Goal: Information Seeking & Learning: Learn about a topic

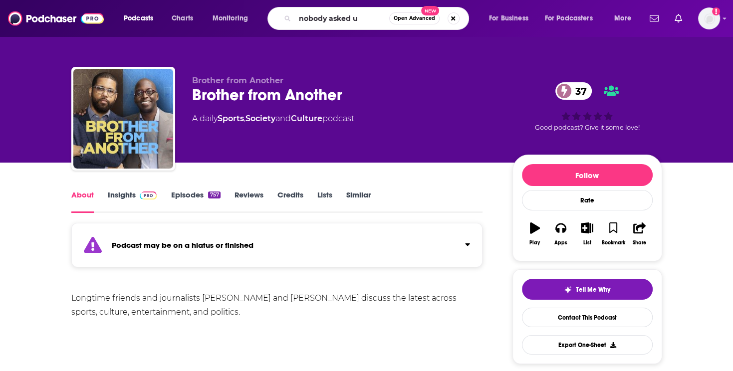
type input "nobody asked us"
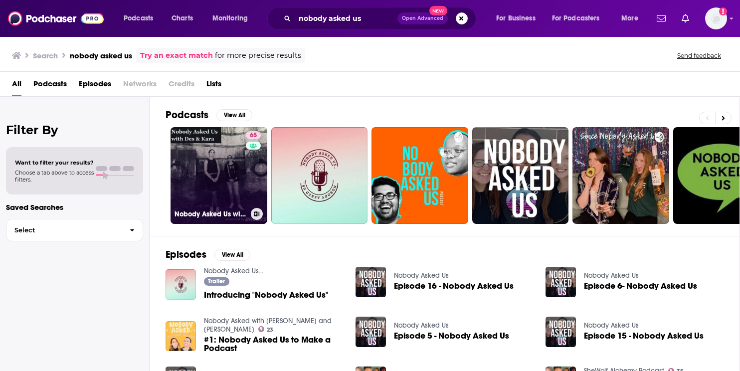
click at [227, 168] on link "65 Nobody Asked Us with Des & [PERSON_NAME]" at bounding box center [219, 175] width 97 height 97
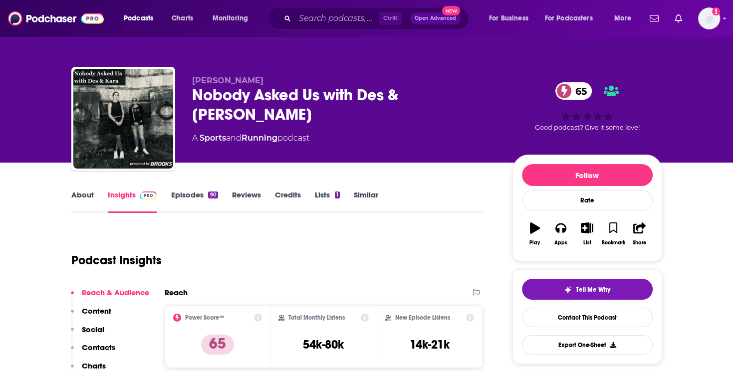
click at [89, 205] on link "About" at bounding box center [82, 201] width 22 height 23
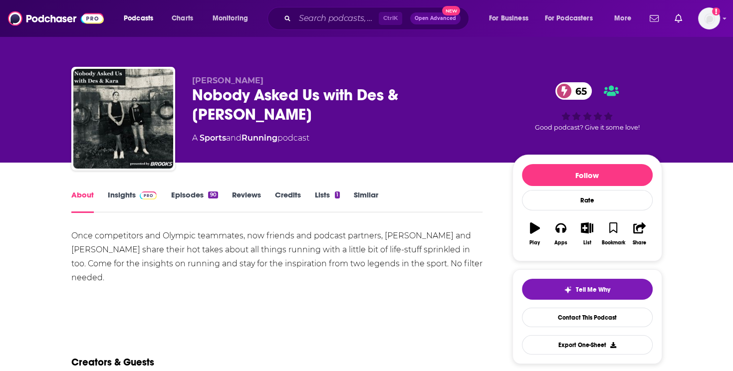
click at [130, 197] on link "Insights" at bounding box center [132, 201] width 49 height 23
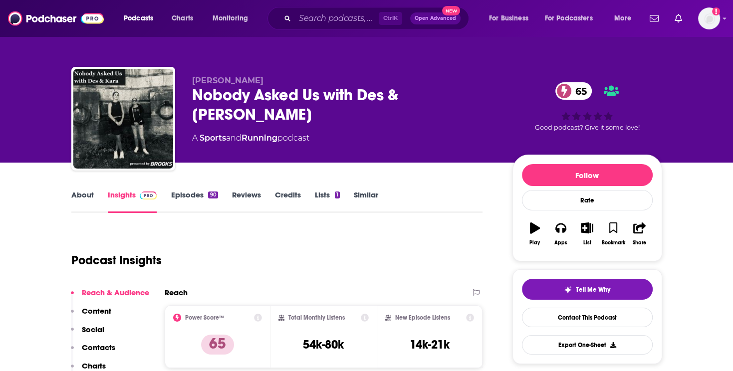
click at [174, 199] on link "Episodes 90" at bounding box center [194, 201] width 47 height 23
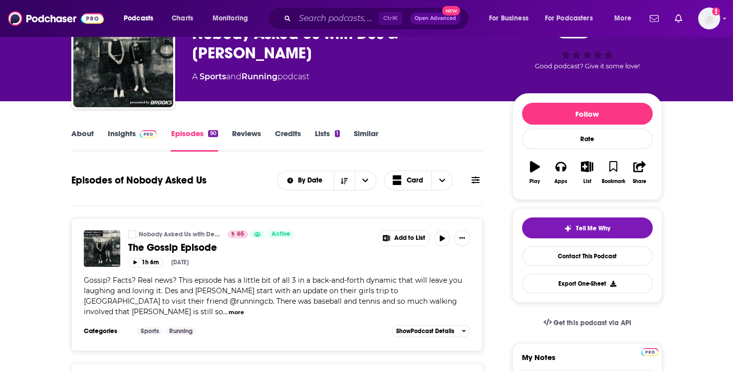
scroll to position [100, 0]
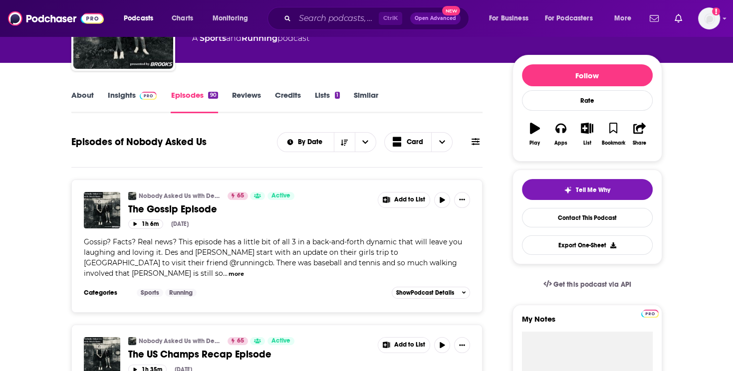
click at [129, 106] on link "Insights" at bounding box center [132, 101] width 49 height 23
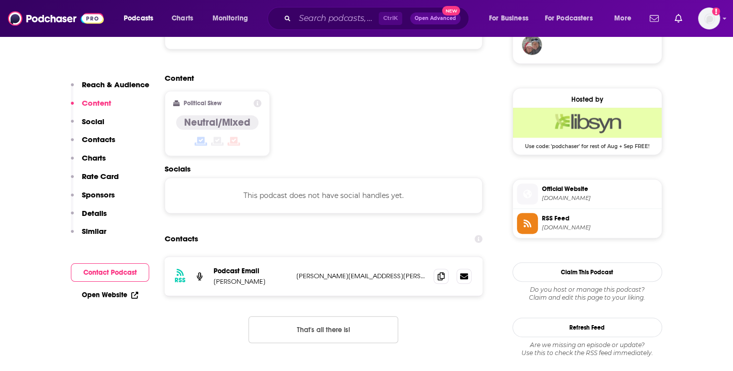
scroll to position [798, 0]
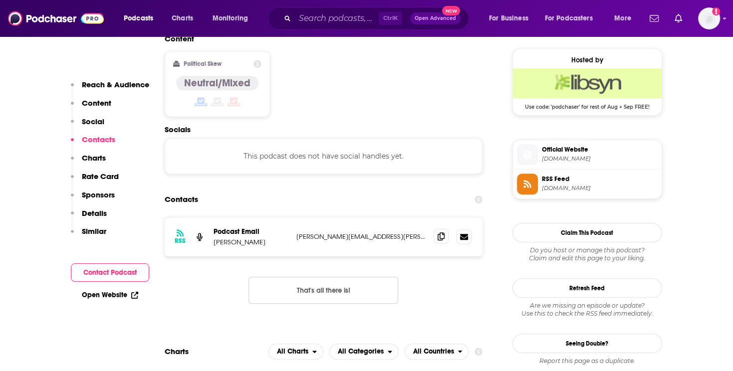
click at [438, 232] on icon at bounding box center [440, 236] width 7 height 8
click at [320, 23] on input "Search podcasts, credits, & more..." at bounding box center [337, 18] width 84 height 16
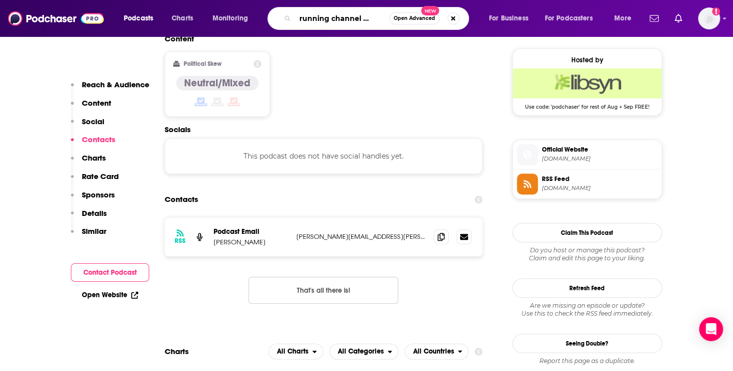
scroll to position [0, 18]
type input "the running channel podcast"
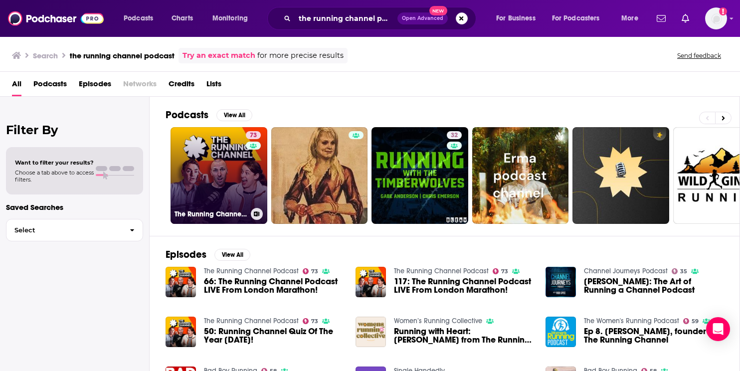
click at [217, 175] on link "73 The Running Channel Podcast" at bounding box center [219, 175] width 97 height 97
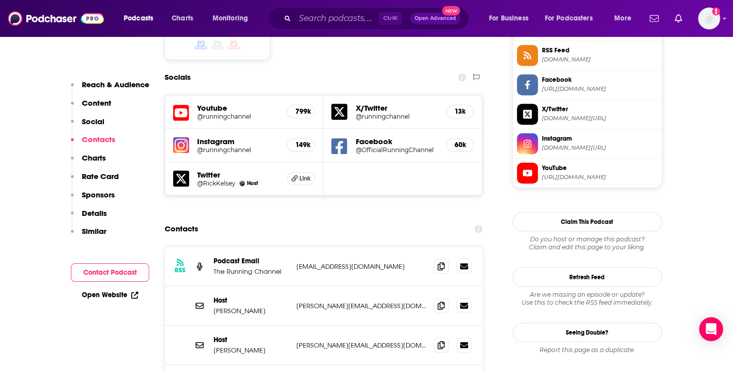
scroll to position [898, 0]
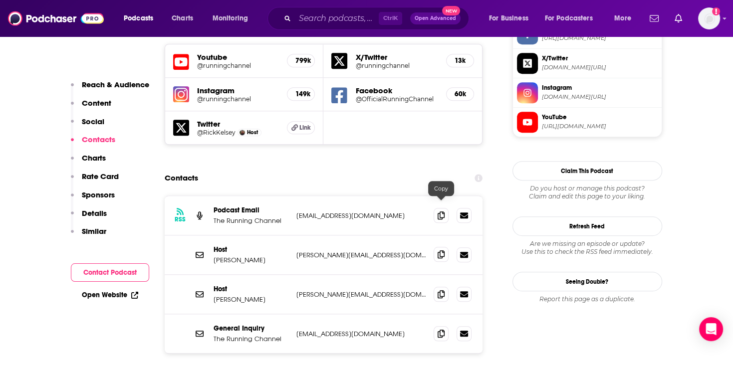
click at [442, 250] on icon at bounding box center [440, 254] width 7 height 8
click at [314, 19] on input "Search podcasts, credits, & more..." at bounding box center [337, 18] width 84 height 16
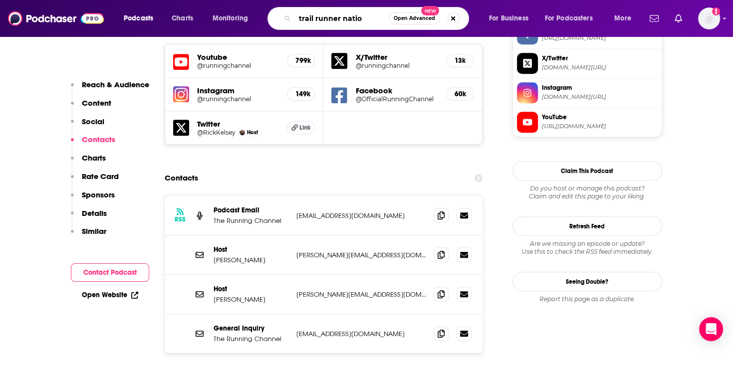
type input "trail runner nation"
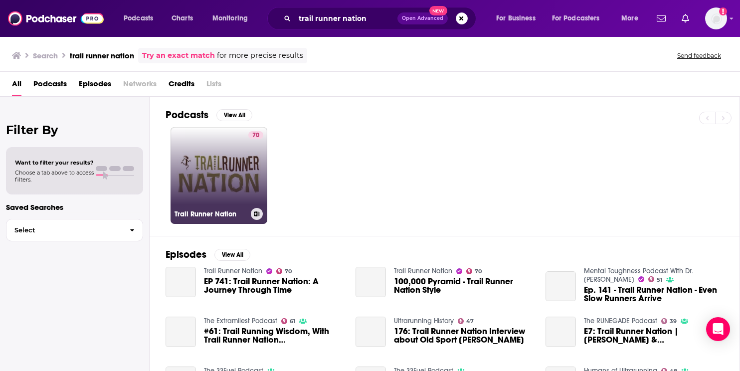
click at [201, 177] on link "70 Trail Runner Nation" at bounding box center [219, 175] width 97 height 97
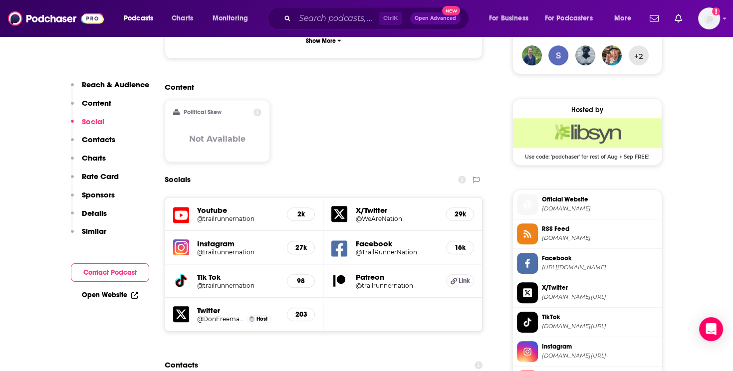
scroll to position [848, 0]
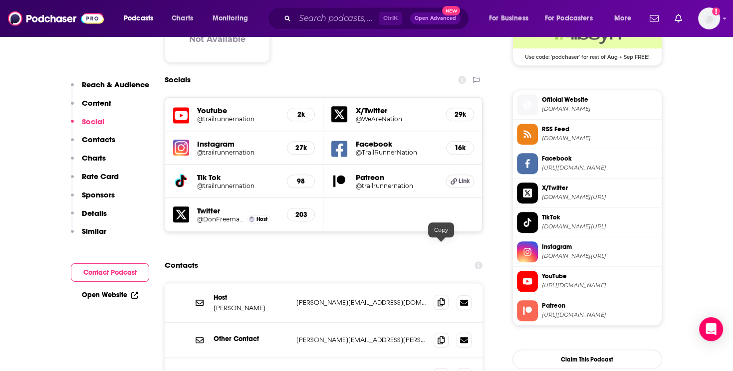
click at [437, 295] on span at bounding box center [440, 302] width 15 height 15
click at [335, 25] on input "Search podcasts, credits, & more..." at bounding box center [337, 18] width 84 height 16
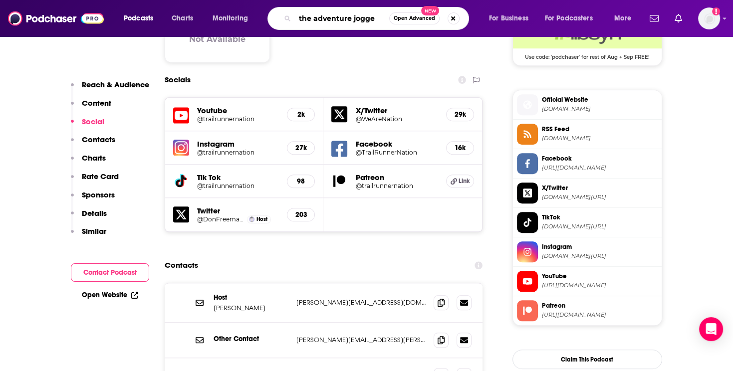
type input "the adventure jogger"
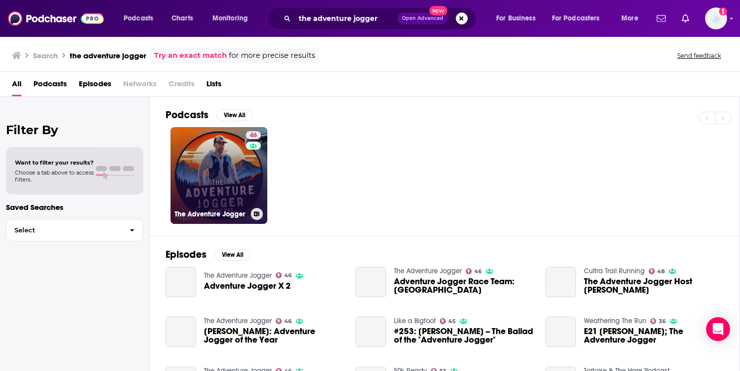
click at [215, 181] on link "46 The Adventure Jogger" at bounding box center [219, 175] width 97 height 97
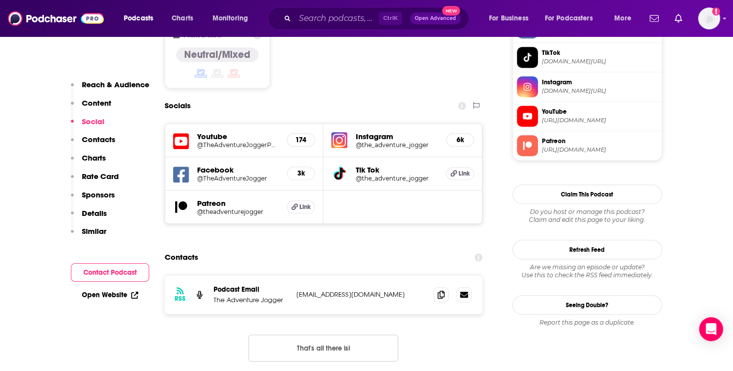
scroll to position [898, 0]
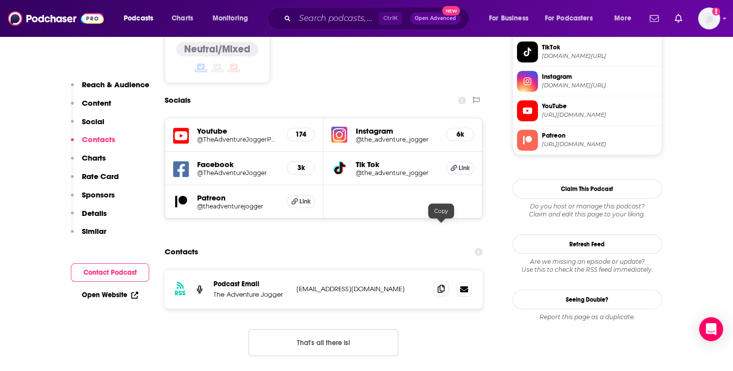
click at [443, 281] on span at bounding box center [440, 288] width 15 height 15
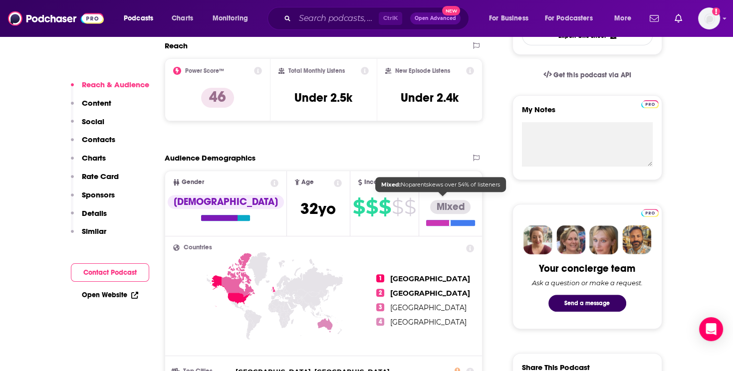
scroll to position [0, 0]
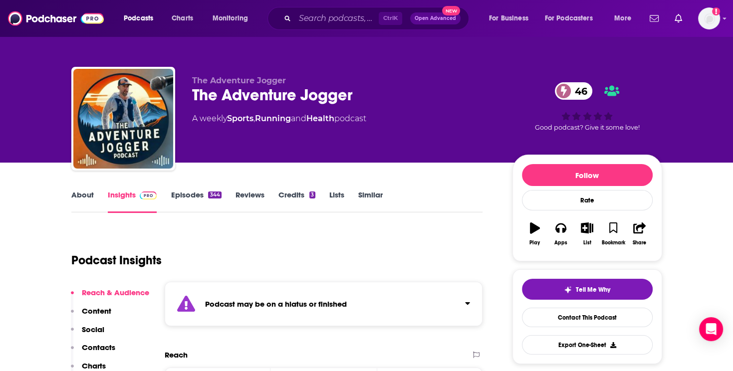
click at [86, 194] on link "About" at bounding box center [82, 201] width 22 height 23
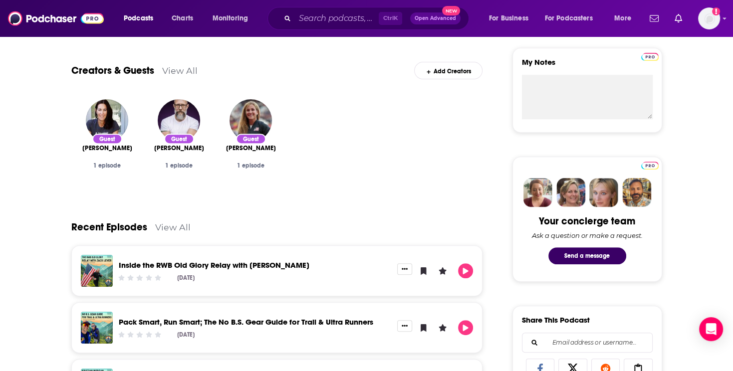
scroll to position [399, 0]
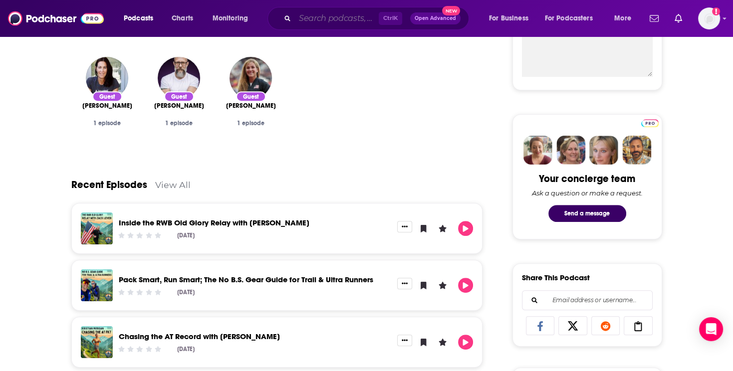
click at [309, 15] on input "Search podcasts, credits, & more..." at bounding box center [337, 18] width 84 height 16
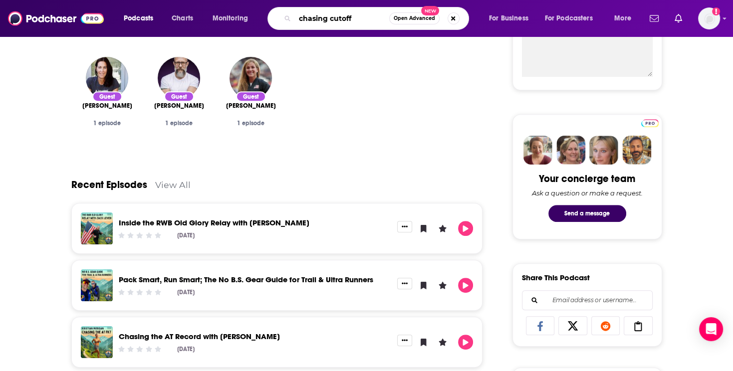
type input "chasing cutoffs"
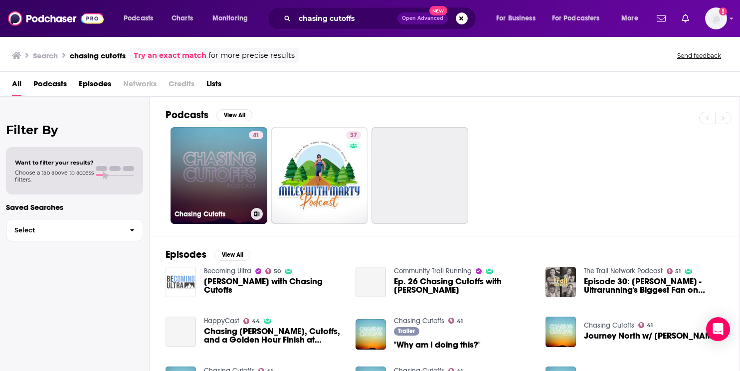
click at [232, 161] on link "41 Chasing Cutoffs" at bounding box center [219, 175] width 97 height 97
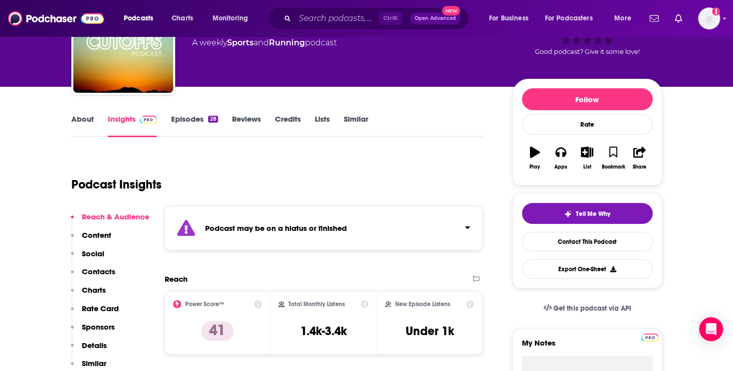
scroll to position [150, 0]
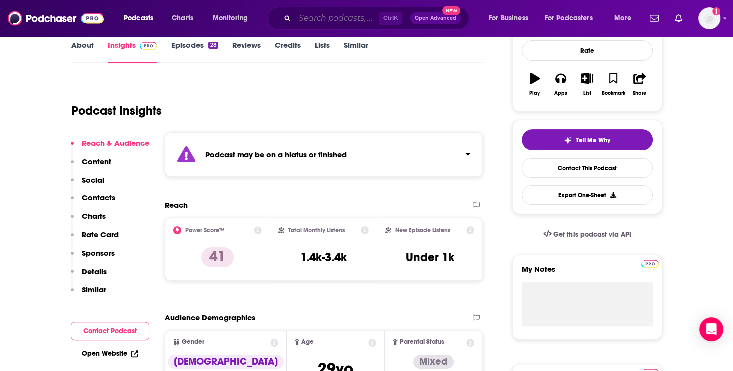
click at [341, 20] on input "Search podcasts, credits, & more..." at bounding box center [337, 18] width 84 height 16
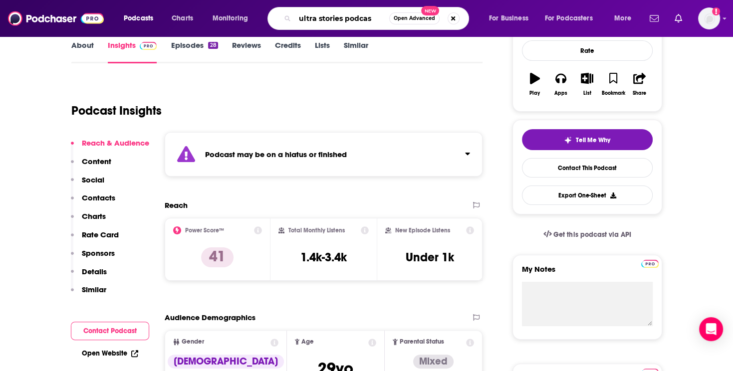
type input "ultra stories podcast"
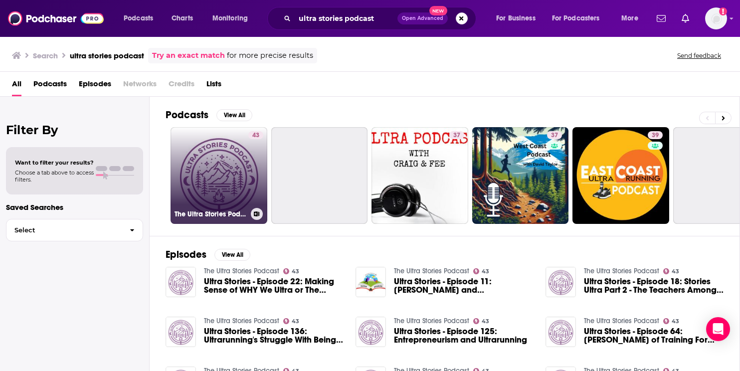
click at [221, 181] on link "43 The Ultra Stories Podcast" at bounding box center [219, 175] width 97 height 97
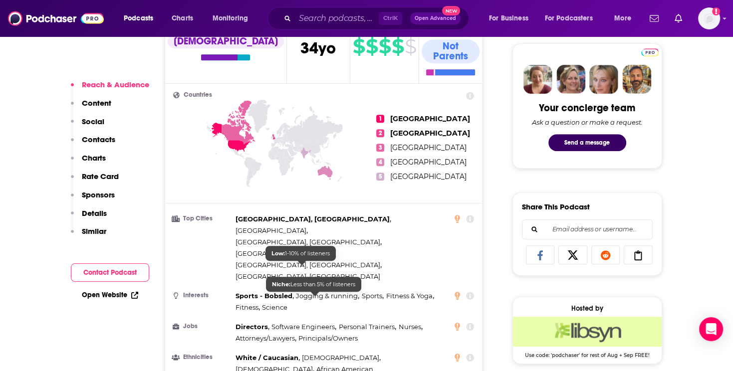
scroll to position [549, 0]
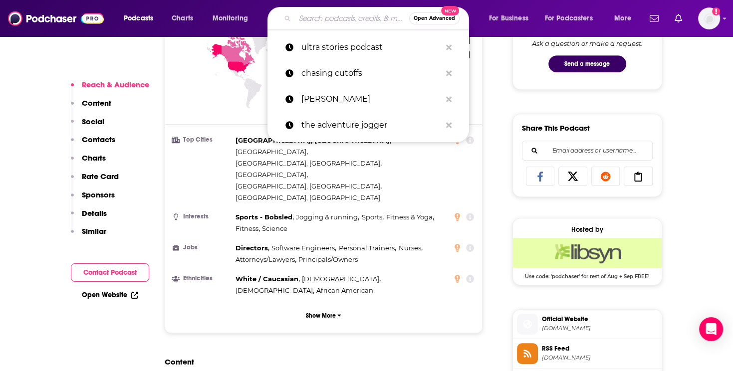
click at [359, 23] on input "Search podcasts, credits, & more..." at bounding box center [352, 18] width 114 height 16
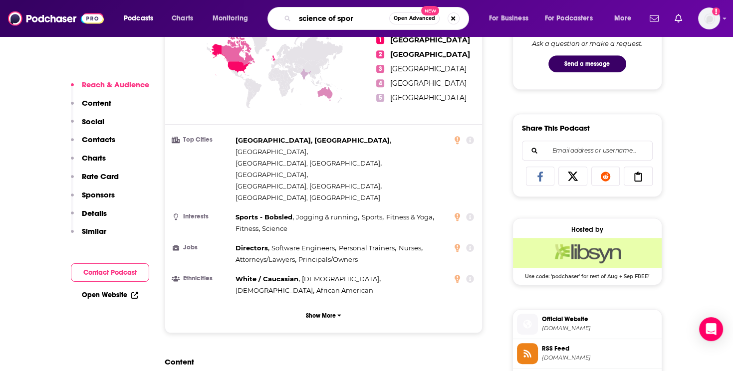
type input "science of sport"
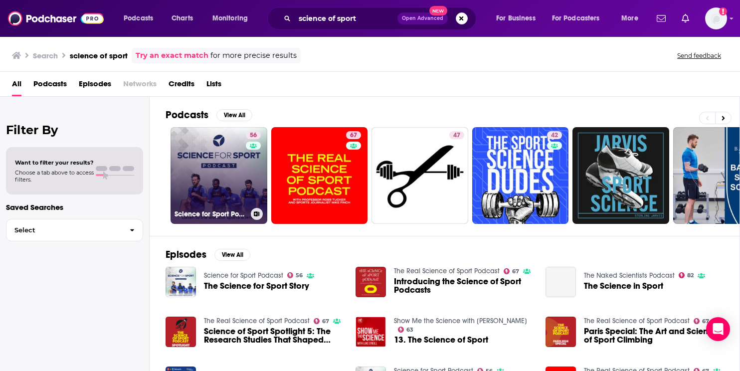
click at [225, 169] on link "56 Science for Sport Podcast" at bounding box center [219, 175] width 97 height 97
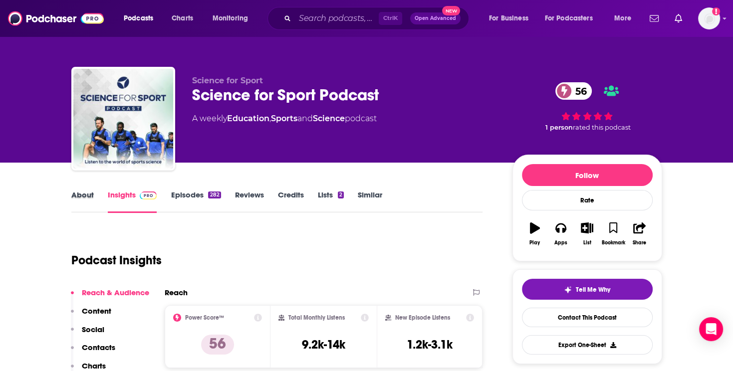
click at [96, 199] on div "About" at bounding box center [89, 201] width 36 height 23
click at [89, 196] on link "About" at bounding box center [82, 201] width 22 height 23
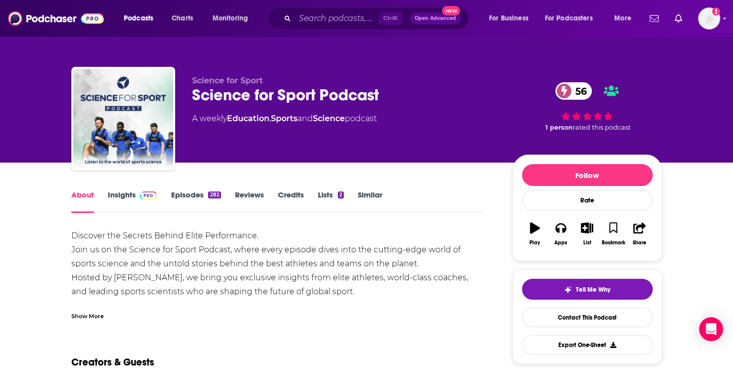
click at [128, 199] on link "Insights" at bounding box center [132, 201] width 49 height 23
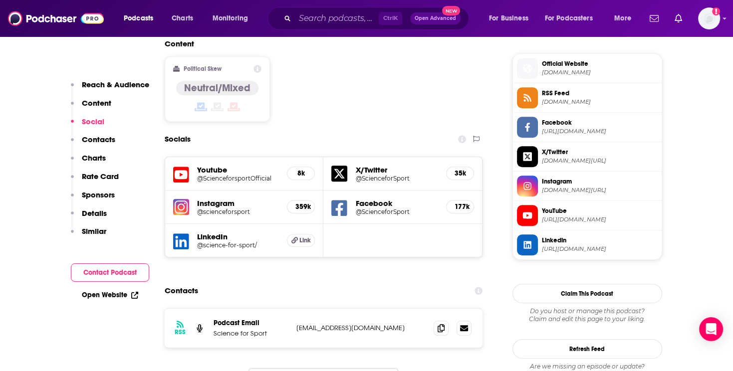
scroll to position [848, 0]
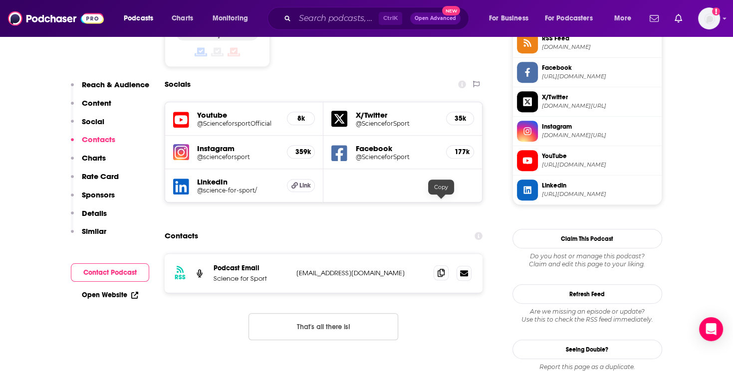
click at [443, 269] on icon at bounding box center [440, 273] width 7 height 8
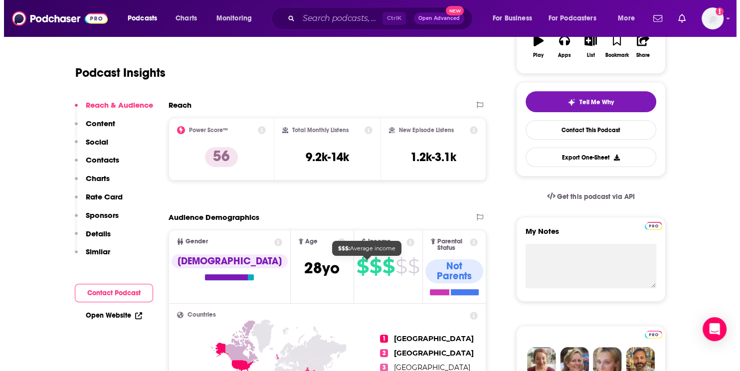
scroll to position [0, 0]
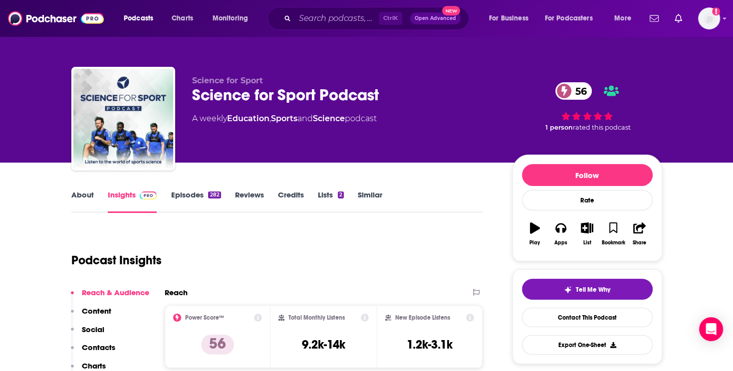
click at [76, 205] on link "About" at bounding box center [82, 201] width 22 height 23
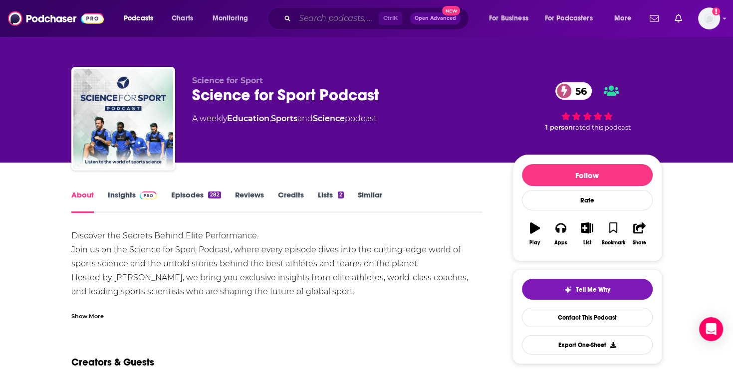
click at [309, 21] on input "Search podcasts, credits, & more..." at bounding box center [337, 18] width 84 height 16
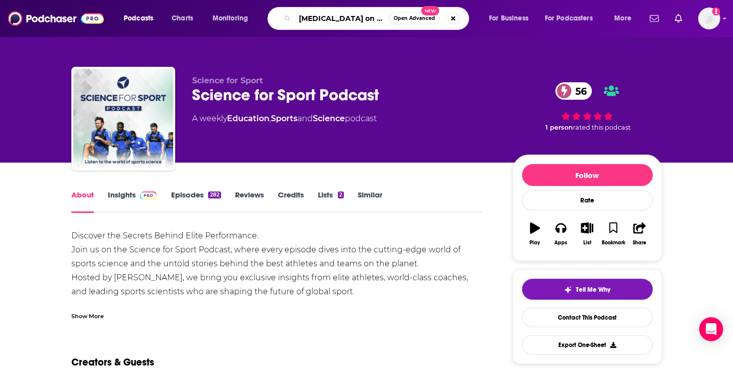
type input "[MEDICAL_DATA] on the run"
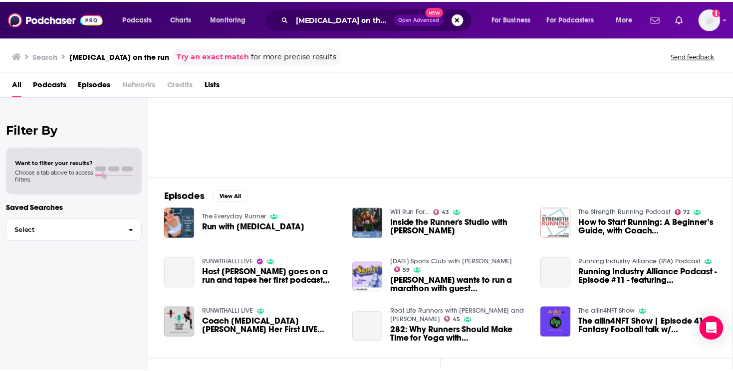
scroll to position [150, 0]
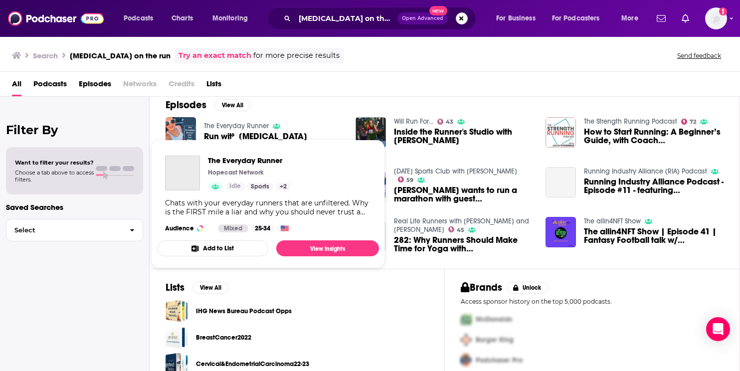
click at [237, 122] on link "The Everyday Runner" at bounding box center [236, 126] width 65 height 8
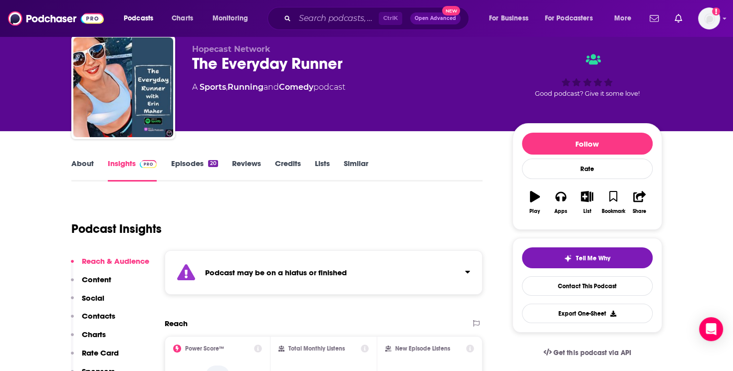
scroll to position [150, 0]
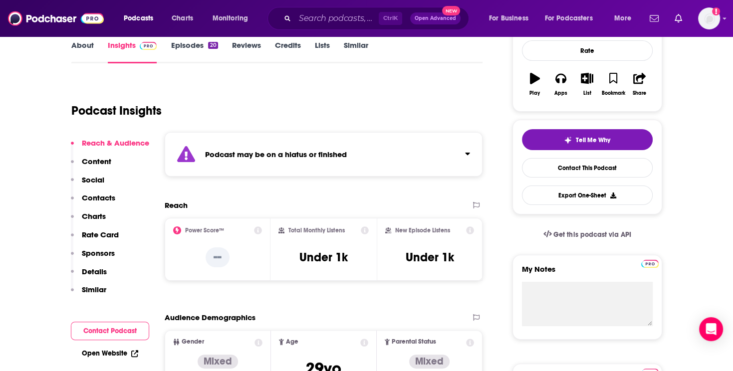
click at [329, 27] on div "Ctrl K Open Advanced New" at bounding box center [367, 18] width 201 height 23
click at [332, 26] on div "Ctrl K Open Advanced New" at bounding box center [367, 18] width 201 height 23
click at [335, 16] on input "Search podcasts, credits, & more..." at bounding box center [337, 18] width 84 height 16
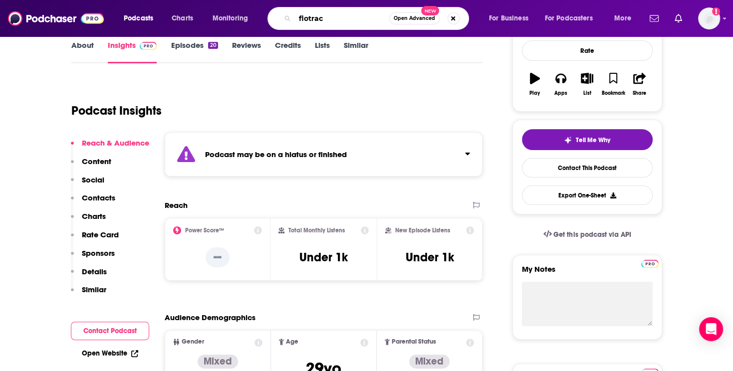
type input "flotrack"
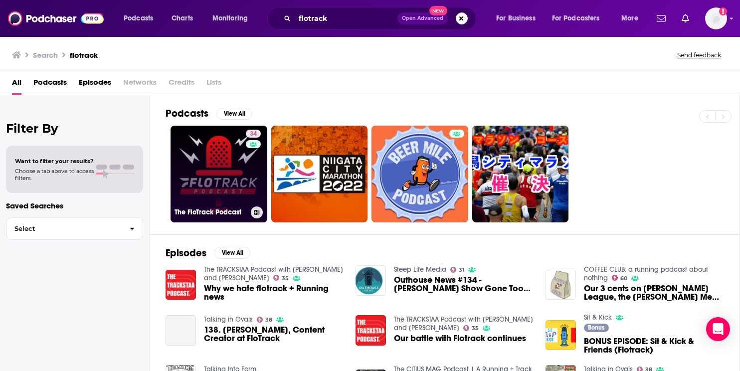
click at [238, 173] on link "34 The FloTrack Podcast" at bounding box center [219, 174] width 97 height 97
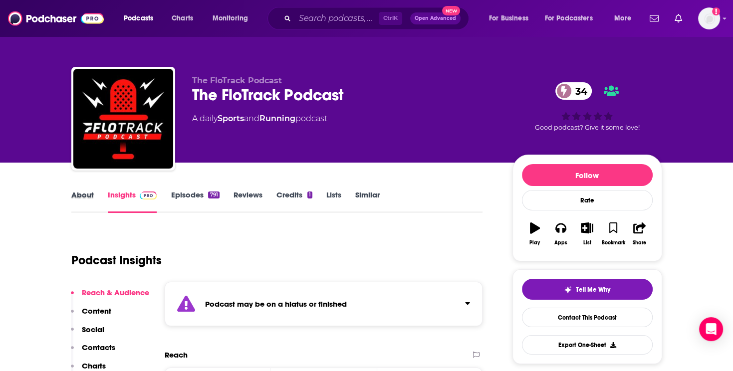
click at [94, 195] on div "About" at bounding box center [89, 201] width 36 height 23
click at [90, 198] on link "About" at bounding box center [82, 201] width 22 height 23
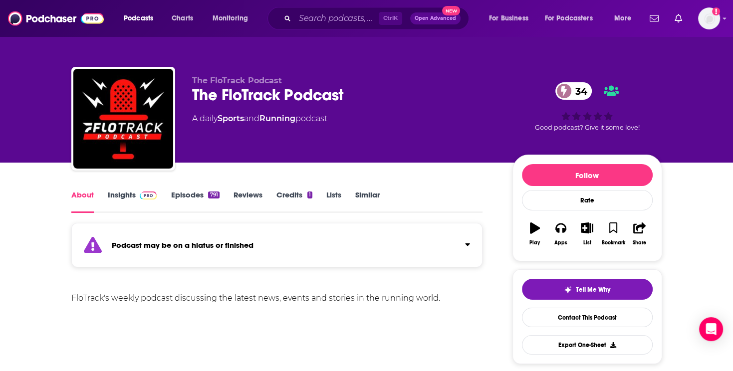
click at [130, 203] on link "Insights" at bounding box center [132, 201] width 49 height 23
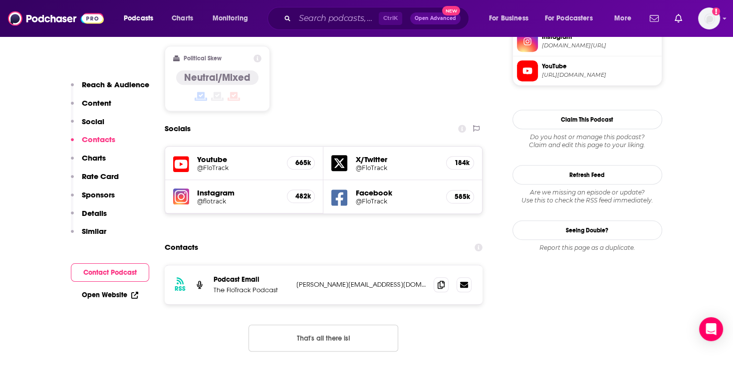
scroll to position [948, 0]
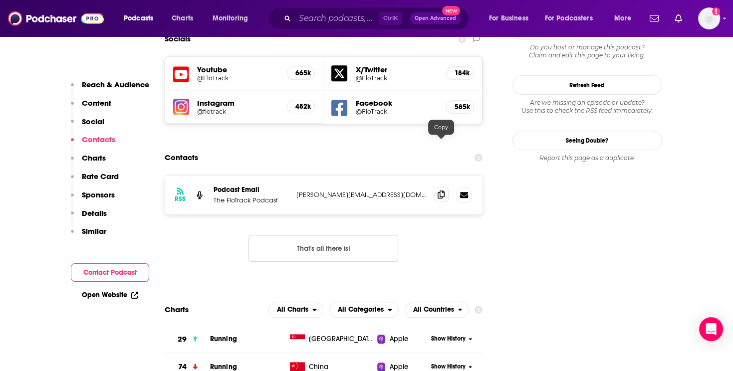
click at [446, 187] on span at bounding box center [440, 194] width 15 height 15
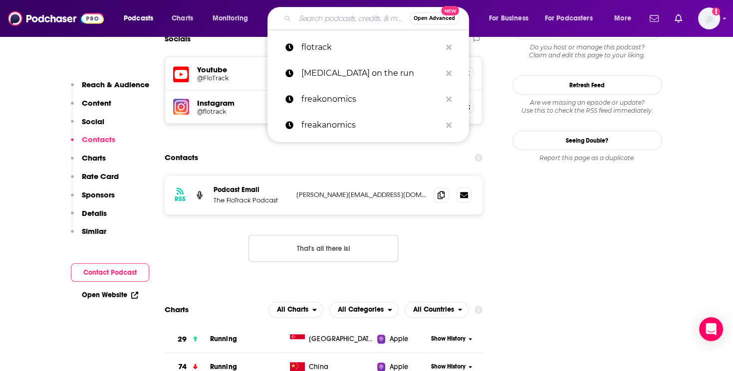
click at [319, 14] on input "Search podcasts, credits, & more..." at bounding box center [352, 18] width 114 height 16
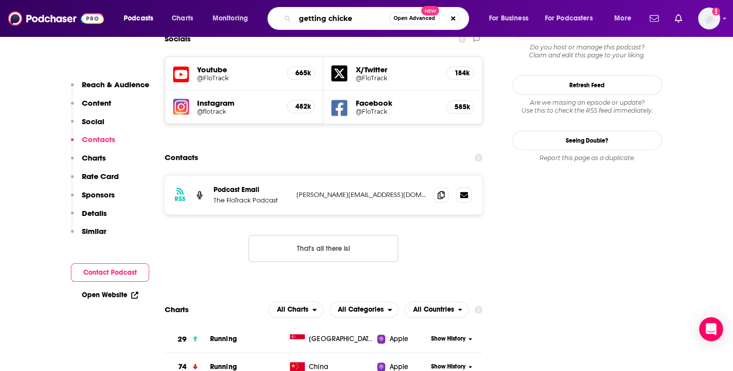
type input "getting chicked"
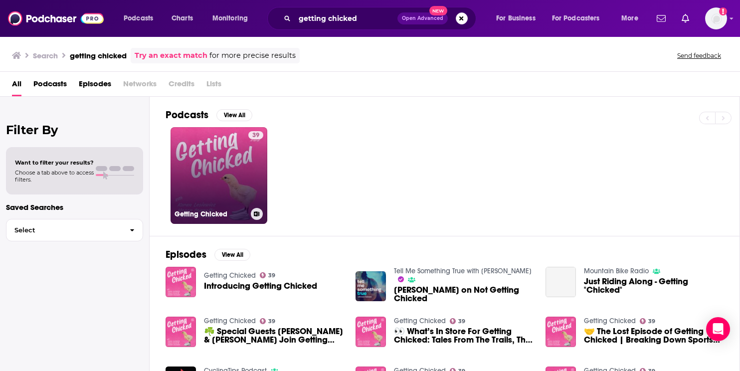
click at [207, 173] on link "39 Getting Chicked" at bounding box center [219, 175] width 97 height 97
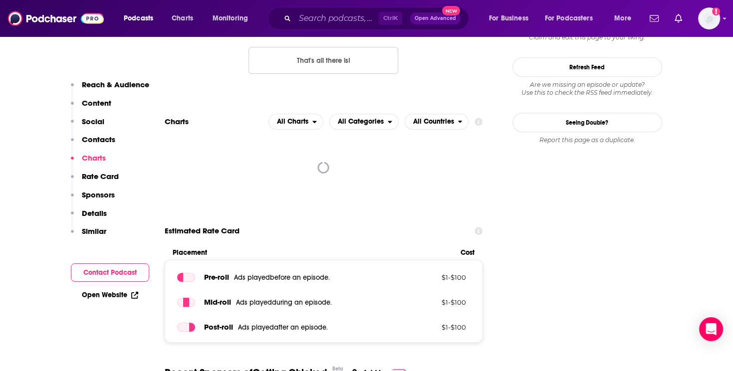
scroll to position [698, 0]
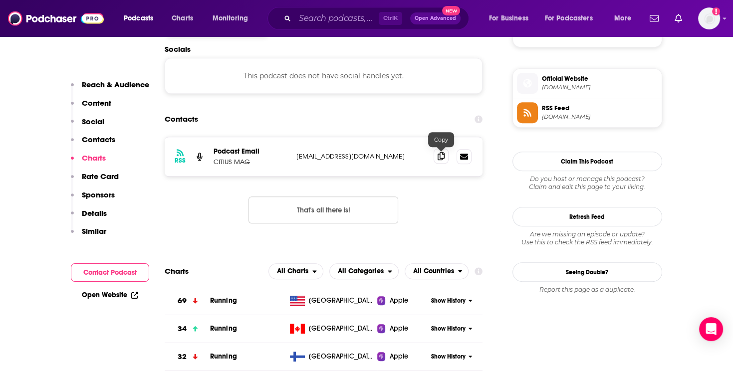
click at [444, 154] on icon at bounding box center [440, 156] width 7 height 8
click at [363, 20] on input "Search podcasts, credits, & more..." at bounding box center [337, 18] width 84 height 16
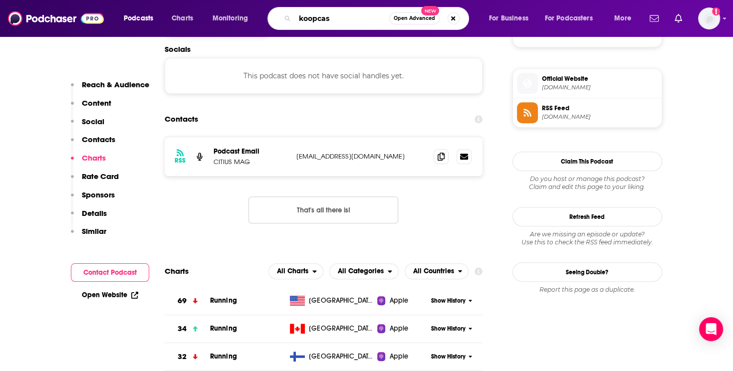
type input "koopcast"
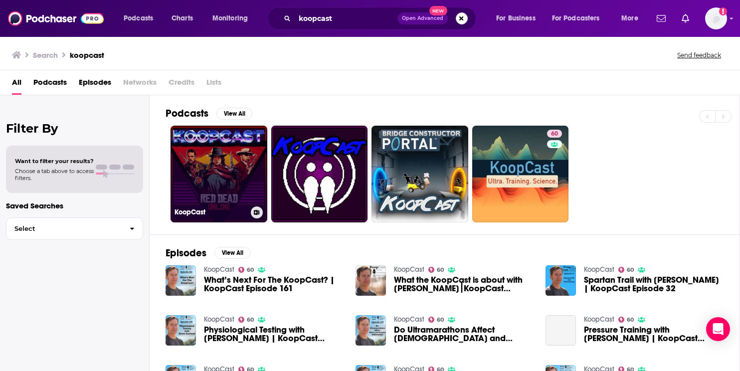
click at [231, 139] on link "KoopCast" at bounding box center [219, 174] width 97 height 97
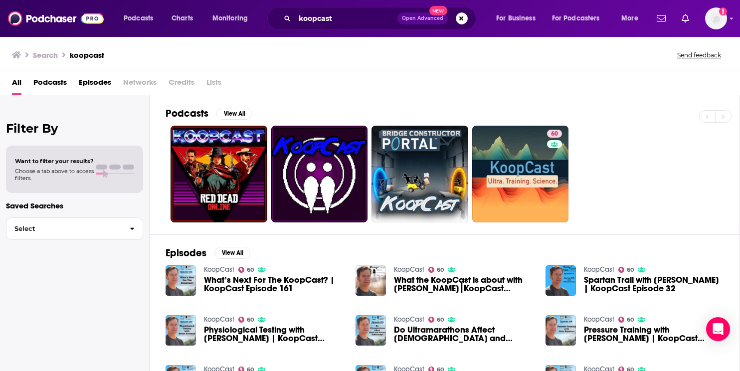
click at [220, 270] on link "KoopCast" at bounding box center [219, 269] width 30 height 8
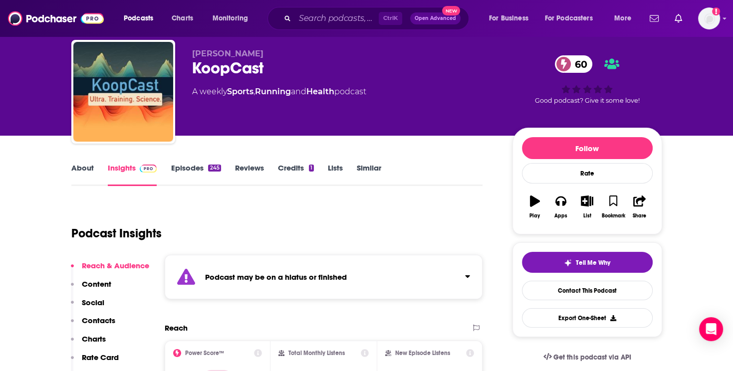
scroll to position [100, 0]
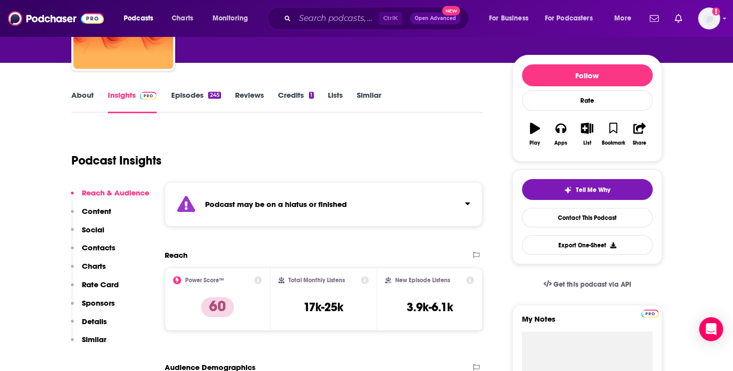
click at [79, 99] on link "About" at bounding box center [82, 101] width 22 height 23
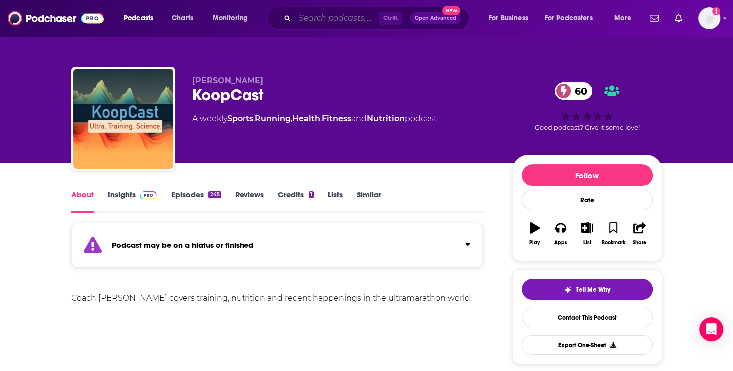
click at [304, 14] on input "Search podcasts, credits, & more..." at bounding box center [337, 18] width 84 height 16
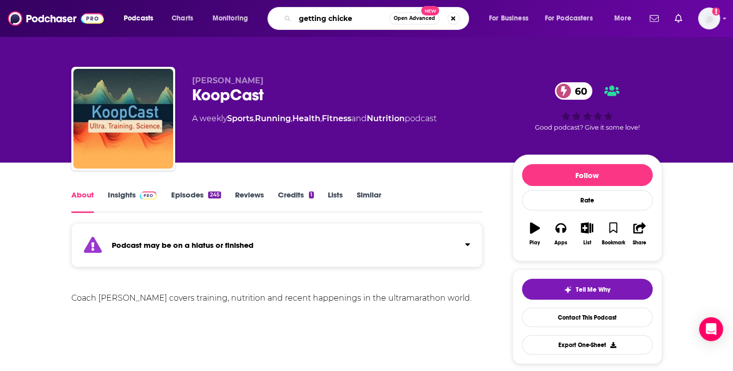
type input "getting chicked"
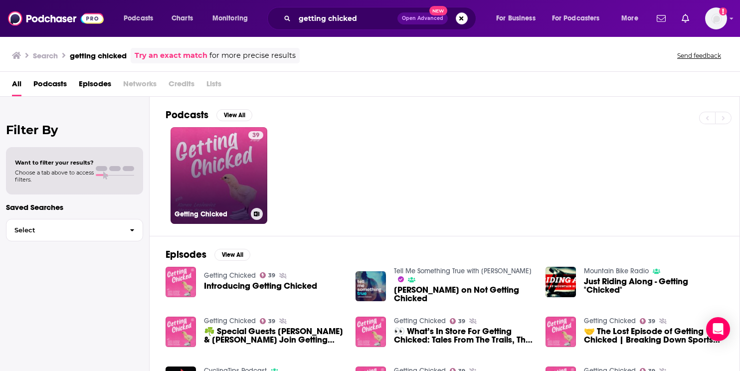
click at [226, 164] on link "39 Getting Chicked" at bounding box center [219, 175] width 97 height 97
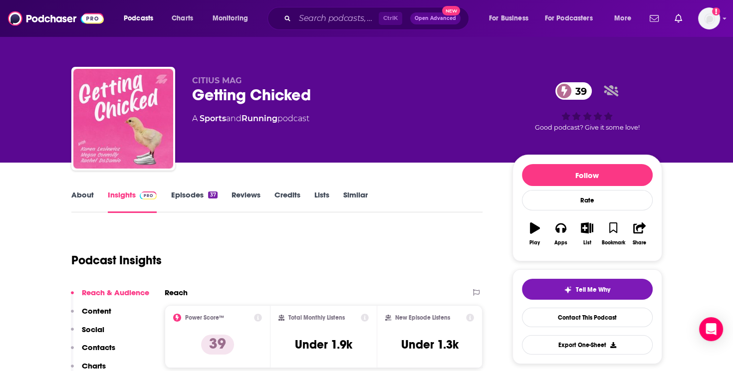
click at [365, 197] on link "Similar" at bounding box center [355, 201] width 24 height 23
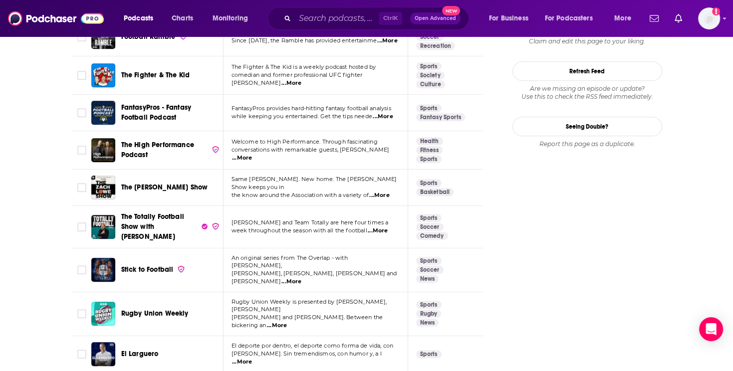
scroll to position [1097, 0]
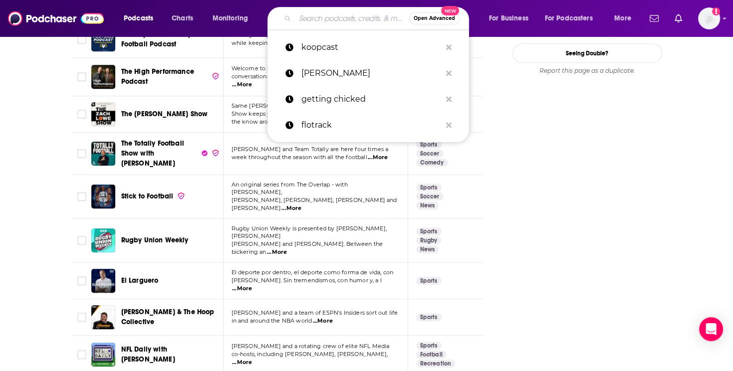
click at [346, 25] on input "Search podcasts, credits, & more..." at bounding box center [352, 18] width 114 height 16
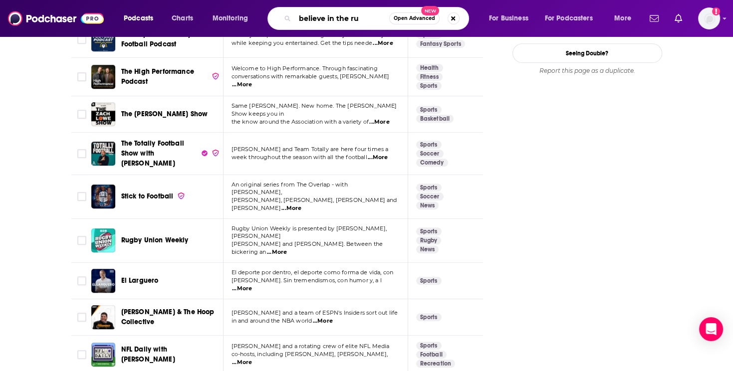
type input "believe in the run"
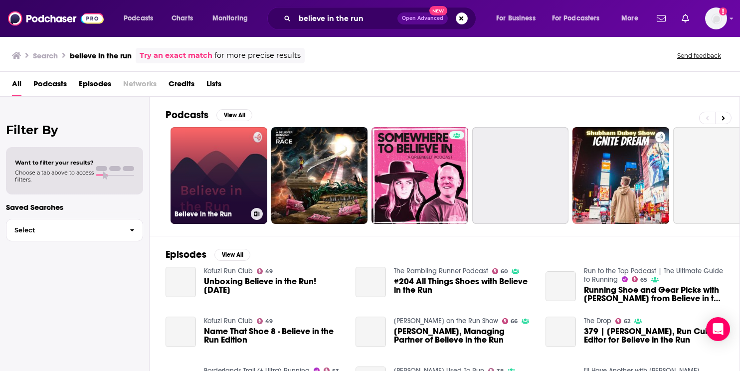
click at [221, 175] on link "Believe in the Run" at bounding box center [219, 175] width 97 height 97
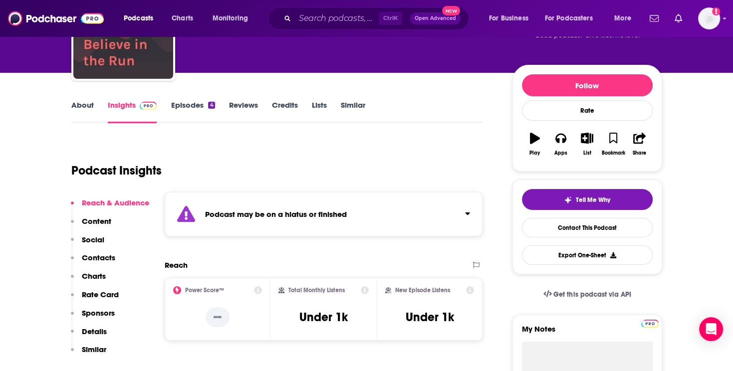
scroll to position [100, 0]
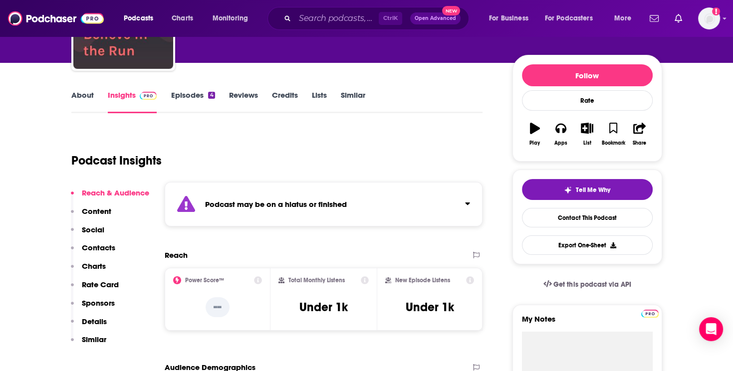
click at [78, 104] on link "About" at bounding box center [82, 101] width 22 height 23
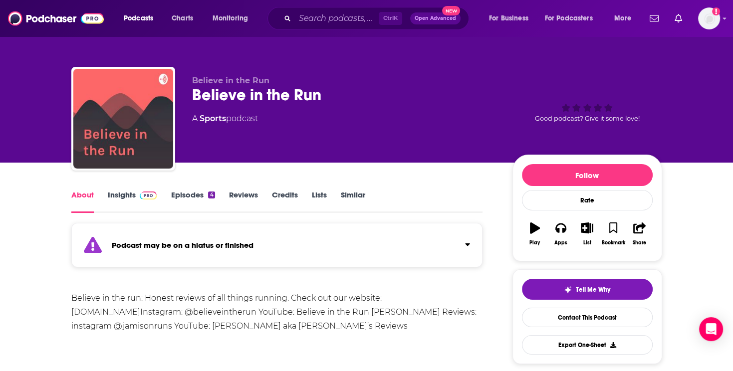
click at [136, 205] on link "Insights" at bounding box center [132, 201] width 49 height 23
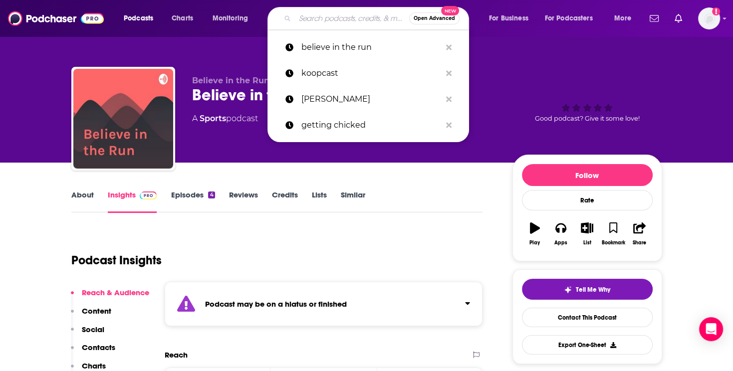
click at [309, 22] on input "Search podcasts, credits, & more..." at bounding box center [352, 18] width 114 height 16
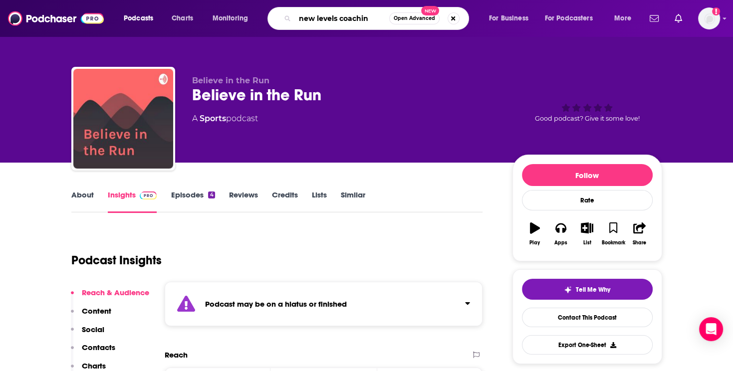
type input "new levels coaching"
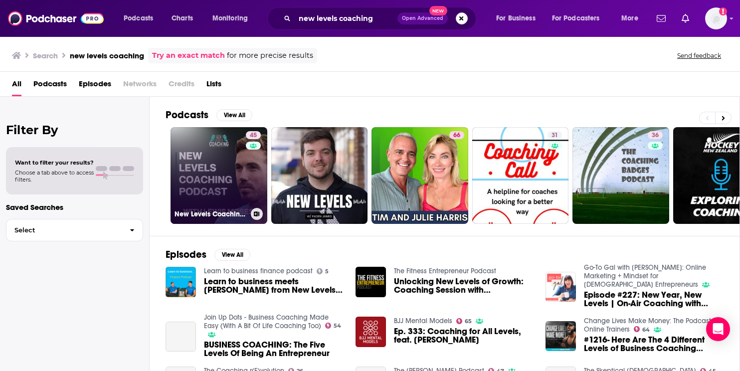
click at [218, 173] on link "45 New Levels Coaching Podcast" at bounding box center [219, 175] width 97 height 97
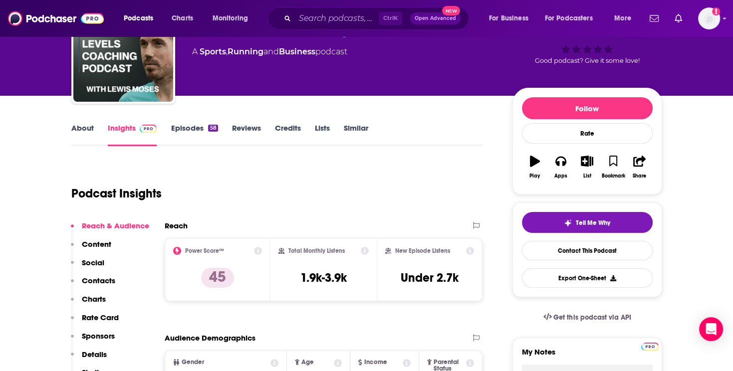
scroll to position [50, 0]
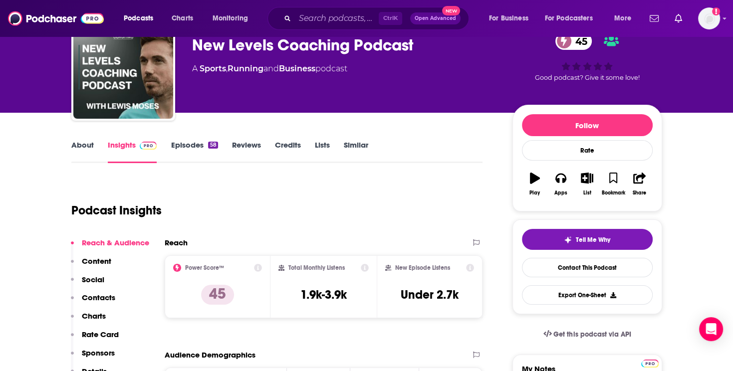
click at [76, 149] on link "About" at bounding box center [82, 151] width 22 height 23
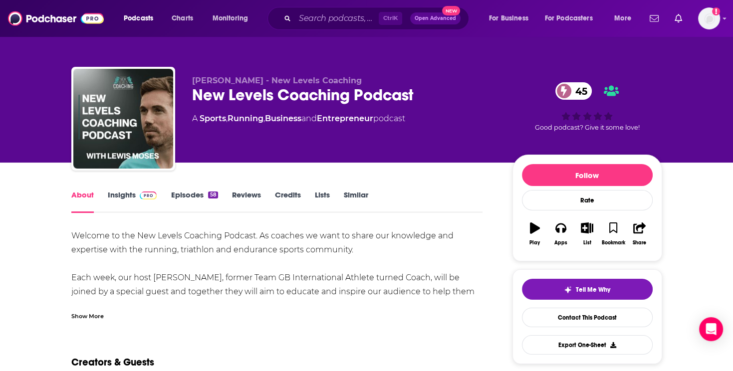
click at [141, 200] on link "Insights" at bounding box center [132, 201] width 49 height 23
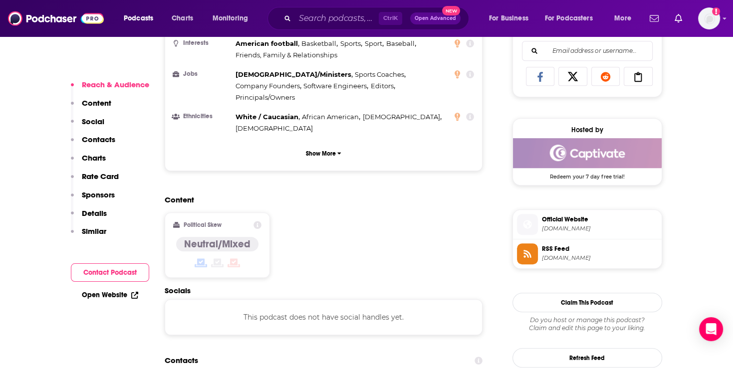
scroll to position [898, 0]
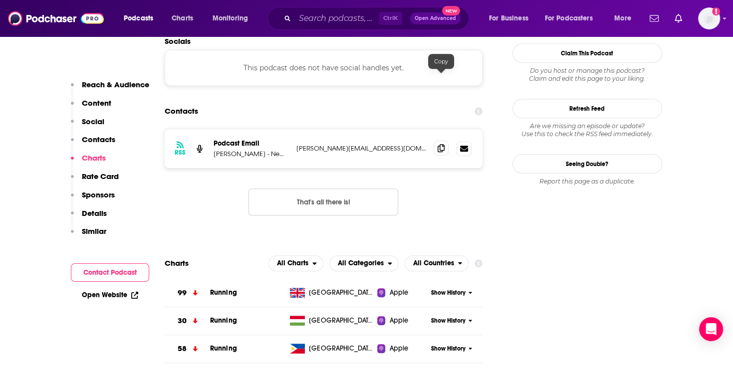
click at [439, 144] on icon at bounding box center [440, 148] width 7 height 8
click at [329, 24] on input "Search podcasts, credits, & more..." at bounding box center [337, 18] width 84 height 16
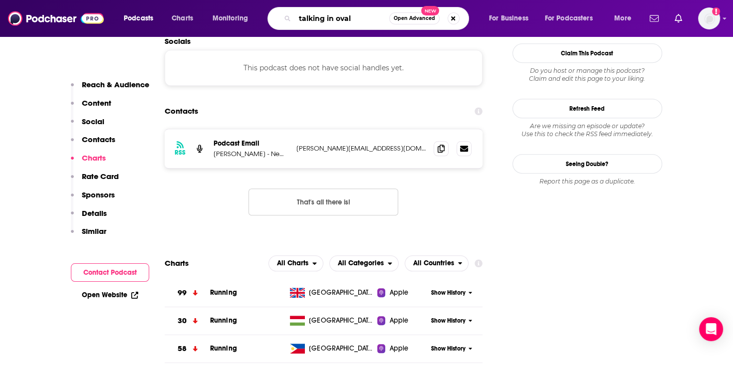
type input "talking in ovals"
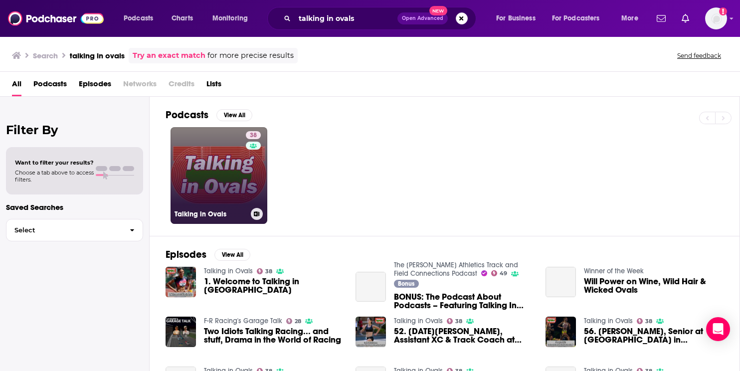
click at [196, 183] on link "38 Talking in Ovals" at bounding box center [219, 175] width 97 height 97
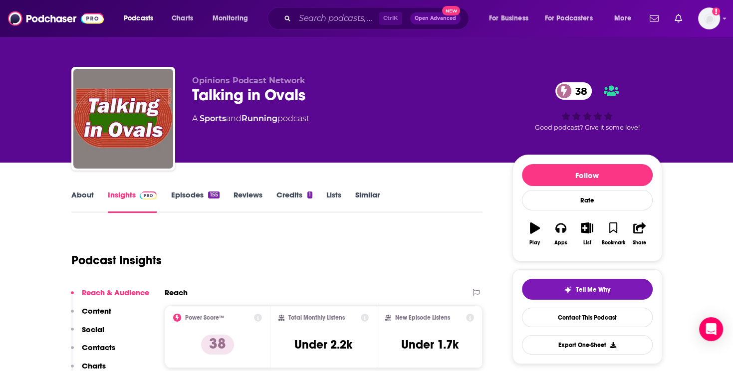
click at [84, 196] on link "About" at bounding box center [82, 201] width 22 height 23
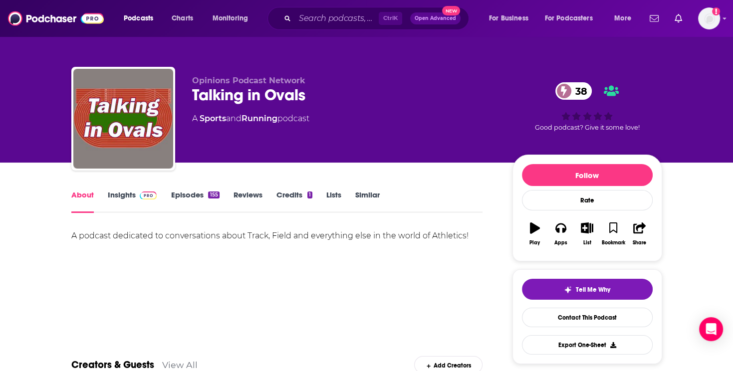
click at [118, 199] on link "Insights" at bounding box center [132, 201] width 49 height 23
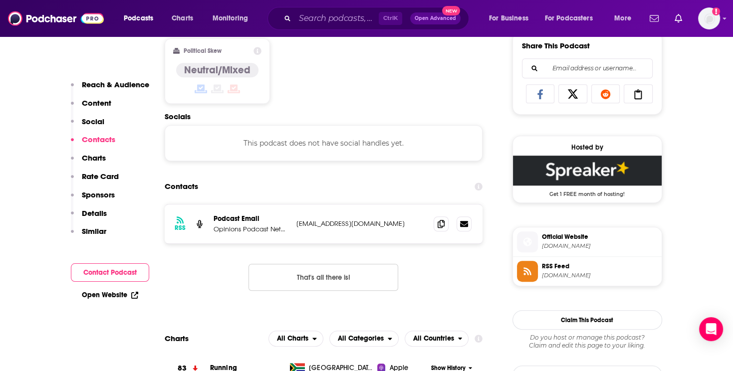
scroll to position [648, 0]
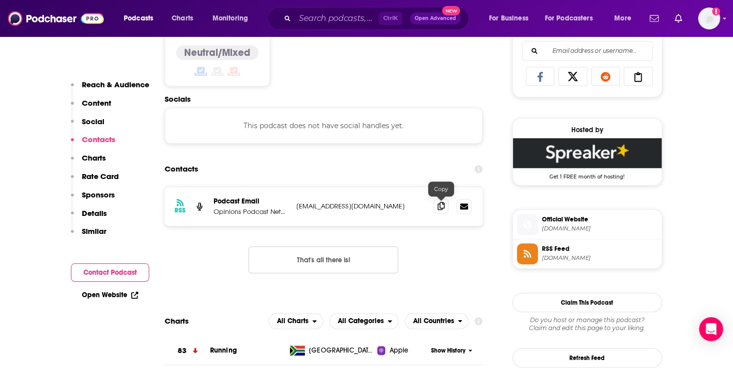
click at [441, 209] on icon at bounding box center [440, 206] width 7 height 8
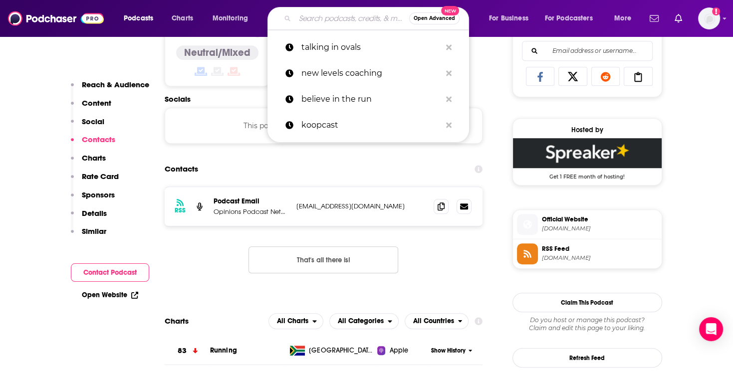
click at [323, 12] on input "Search podcasts, credits, & more..." at bounding box center [352, 18] width 114 height 16
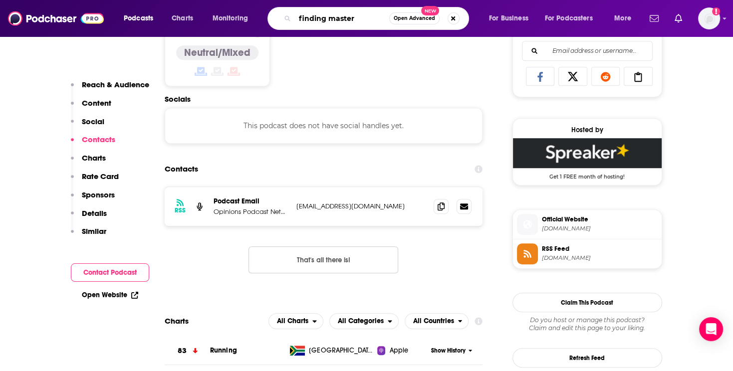
type input "finding mastery"
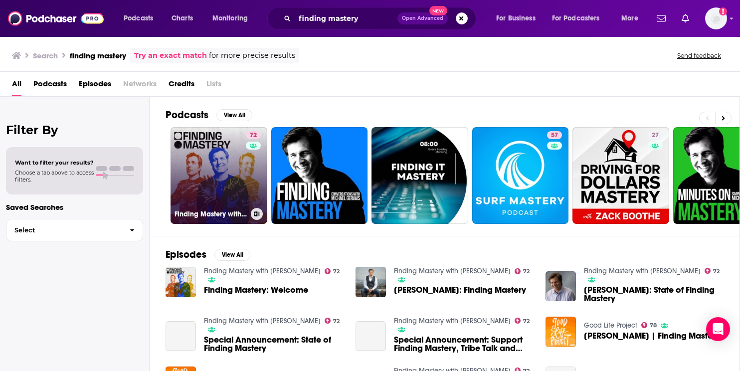
click at [226, 170] on link "72 Finding Mastery with [PERSON_NAME]" at bounding box center [219, 175] width 97 height 97
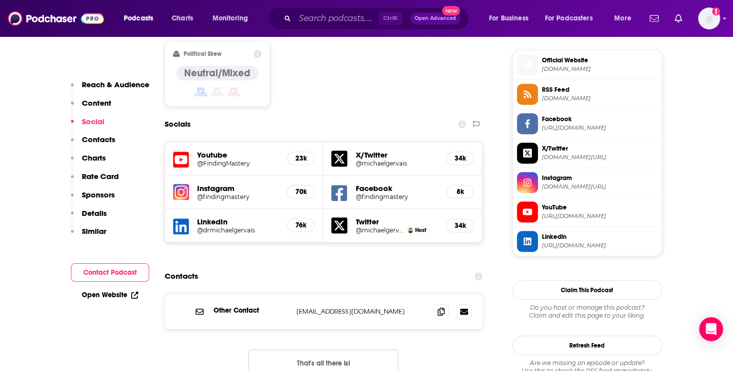
scroll to position [898, 0]
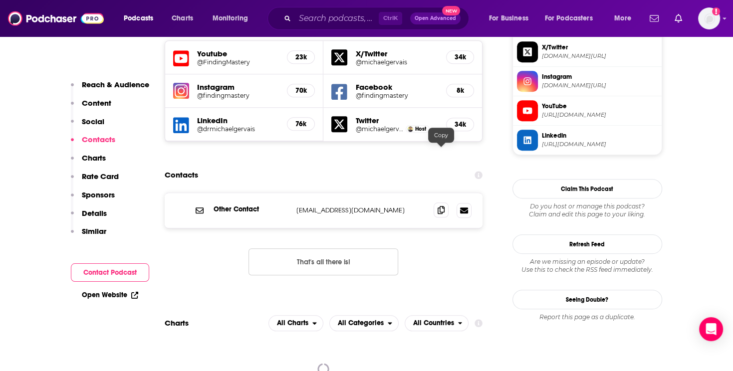
click at [445, 202] on span at bounding box center [440, 209] width 15 height 15
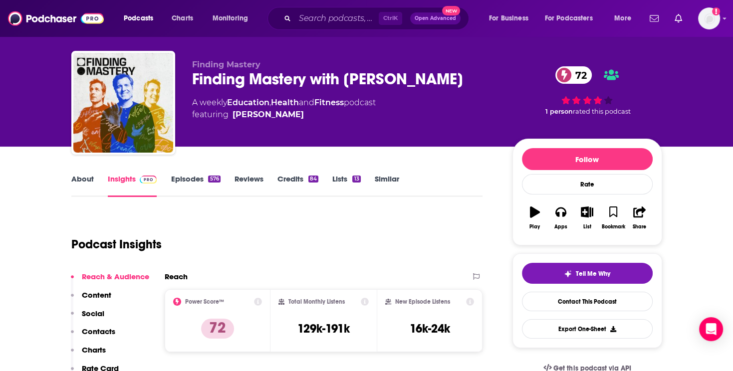
scroll to position [0, 0]
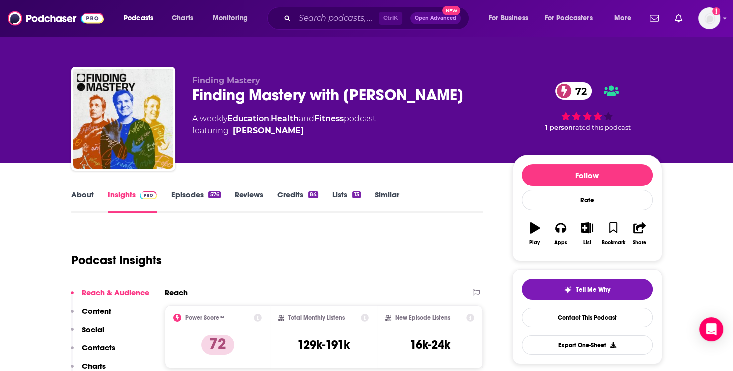
click at [77, 199] on link "About" at bounding box center [82, 201] width 22 height 23
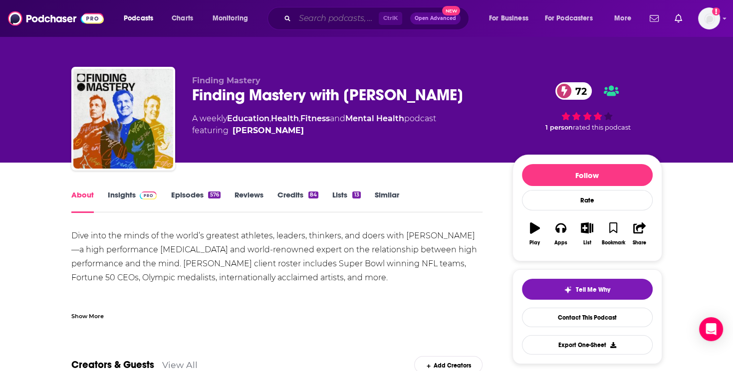
click at [319, 15] on input "Search podcasts, credits, & more..." at bounding box center [337, 18] width 84 height 16
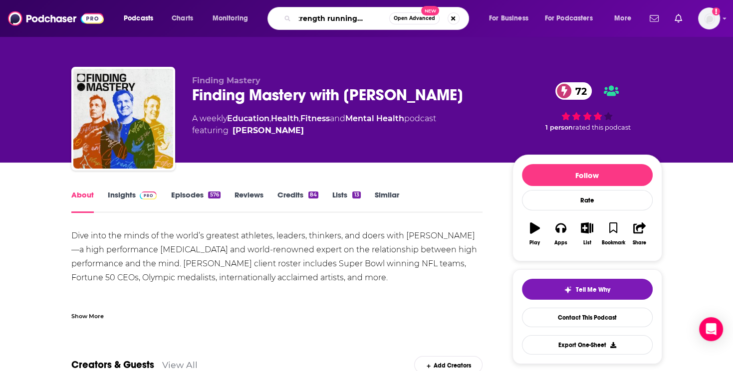
type input "the strength running podcast"
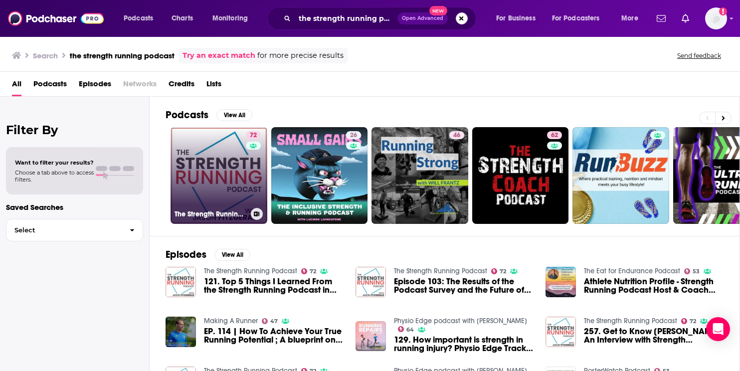
click at [224, 167] on link "72 The Strength Running Podcast" at bounding box center [219, 175] width 97 height 97
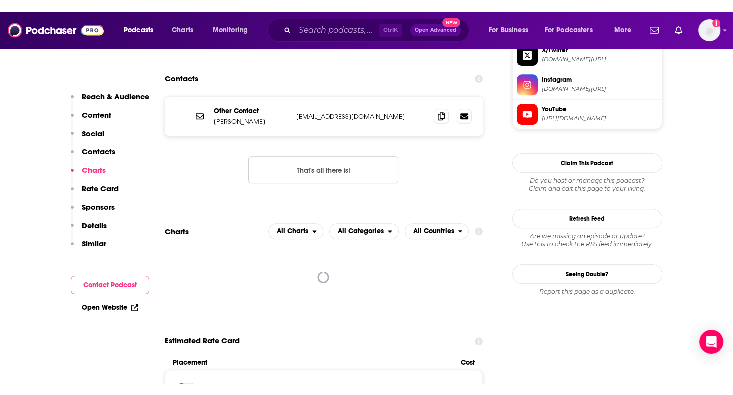
scroll to position [898, 0]
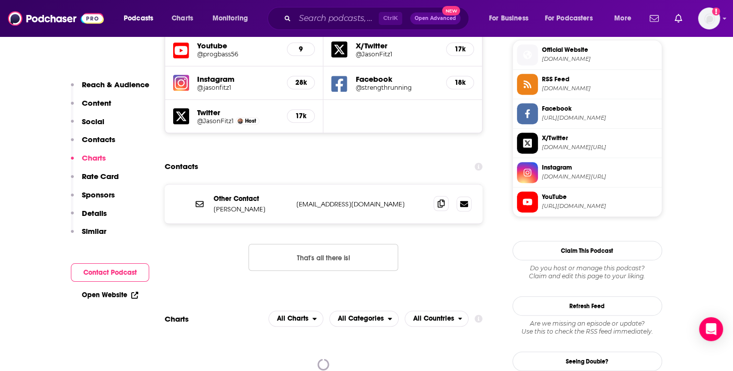
click at [435, 196] on span at bounding box center [440, 203] width 15 height 15
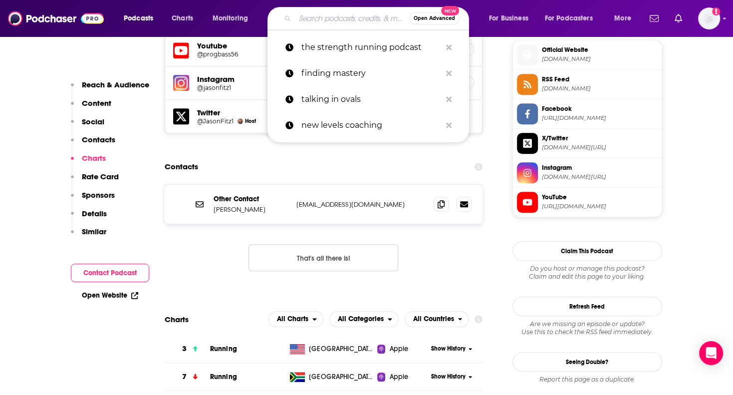
click at [319, 21] on input "Search podcasts, credits, & more..." at bounding box center [352, 18] width 114 height 16
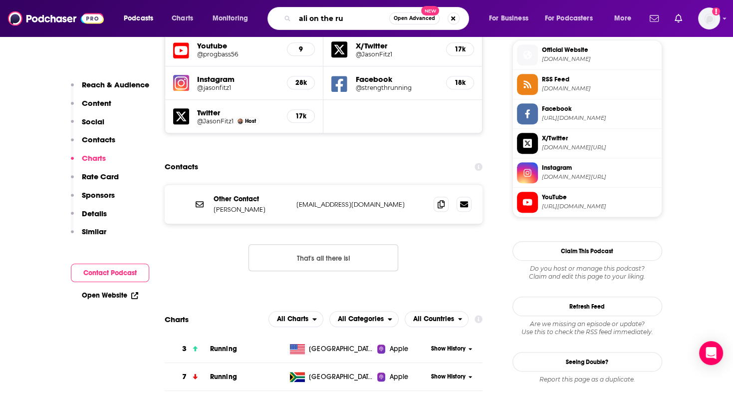
type input "ali on the run"
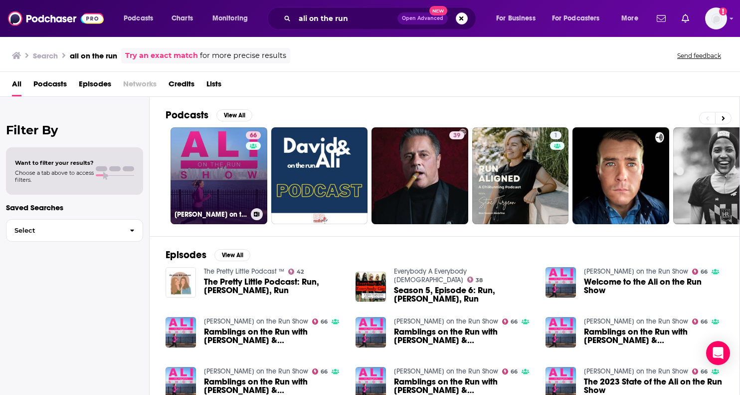
click at [208, 161] on link "66 [PERSON_NAME] on the Run Show" at bounding box center [219, 175] width 97 height 97
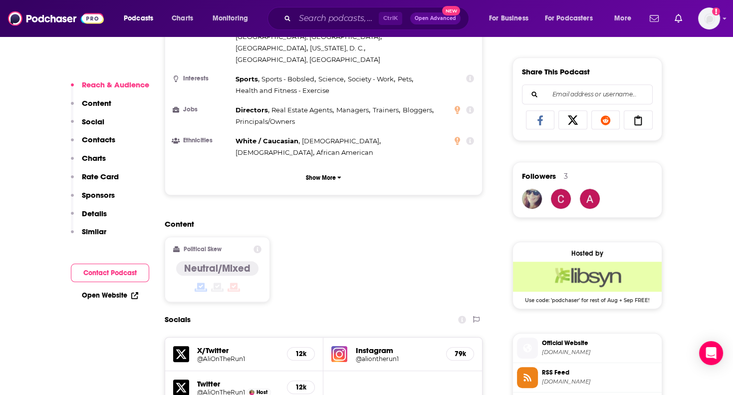
scroll to position [748, 0]
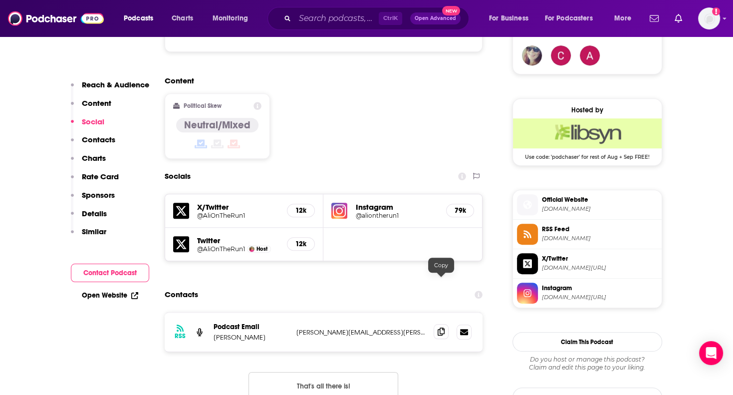
click at [437, 327] on icon at bounding box center [440, 331] width 7 height 8
click at [354, 19] on input "Search podcasts, credits, & more..." at bounding box center [337, 18] width 84 height 16
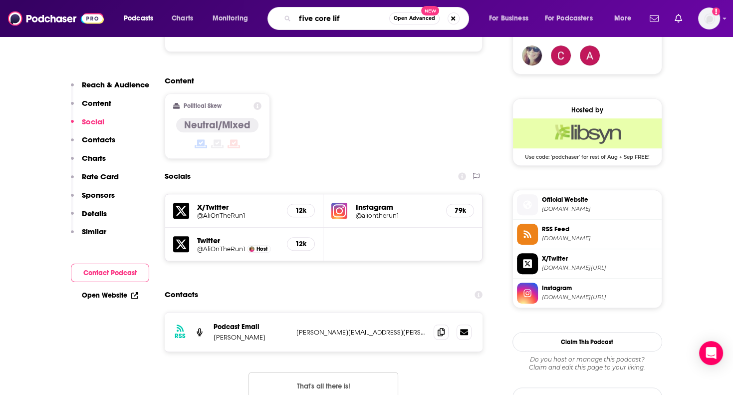
type input "five core life"
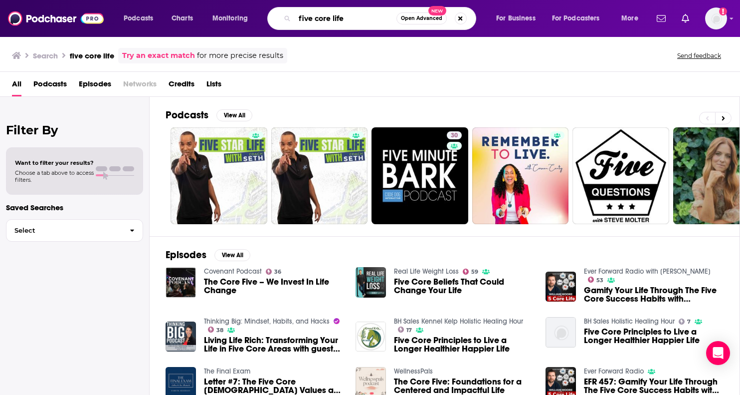
drag, startPoint x: 308, startPoint y: 21, endPoint x: 327, endPoint y: 15, distance: 19.9
click at [309, 20] on input "five core life" at bounding box center [346, 18] width 102 height 16
drag, startPoint x: 351, startPoint y: 15, endPoint x: 190, endPoint y: 17, distance: 161.1
click at [190, 17] on div "Podcasts Charts Monitoring five core life Open Advanced New For Business For Po…" at bounding box center [382, 18] width 531 height 23
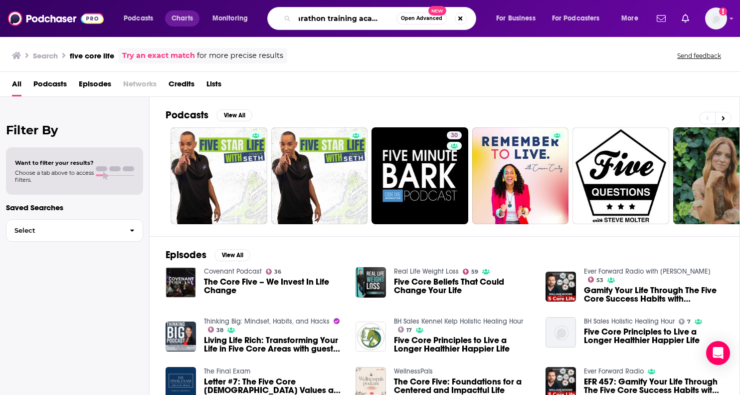
type input "marathon training academy"
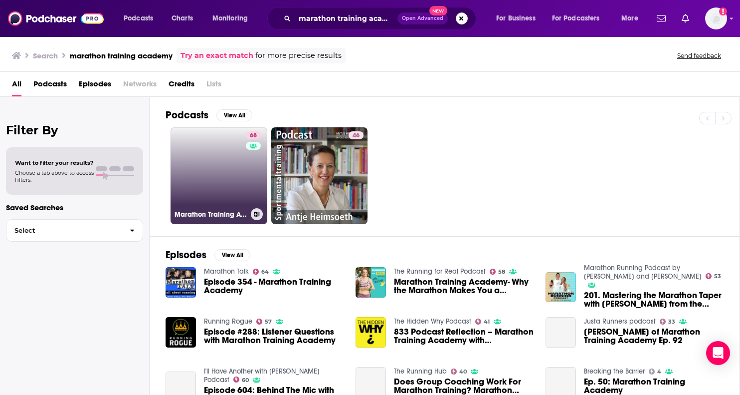
click at [225, 171] on link "68 Marathon Training Academy" at bounding box center [219, 175] width 97 height 97
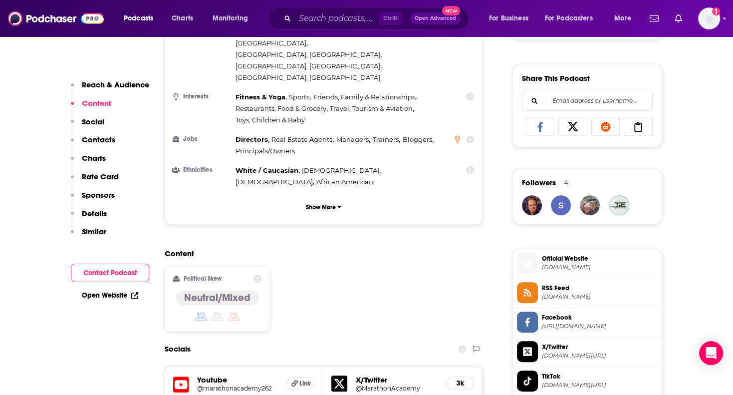
scroll to position [798, 0]
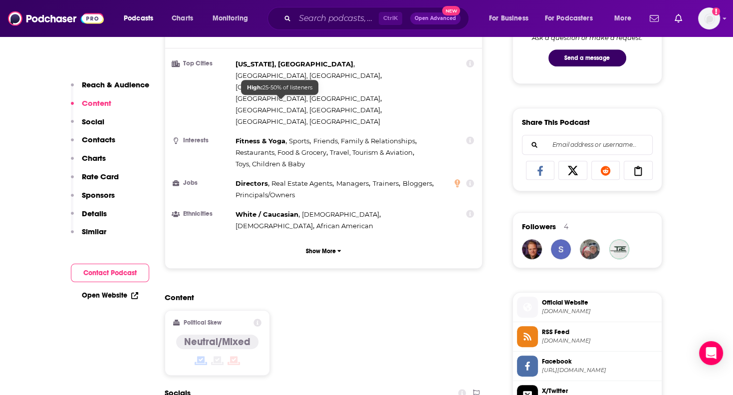
scroll to position [549, 0]
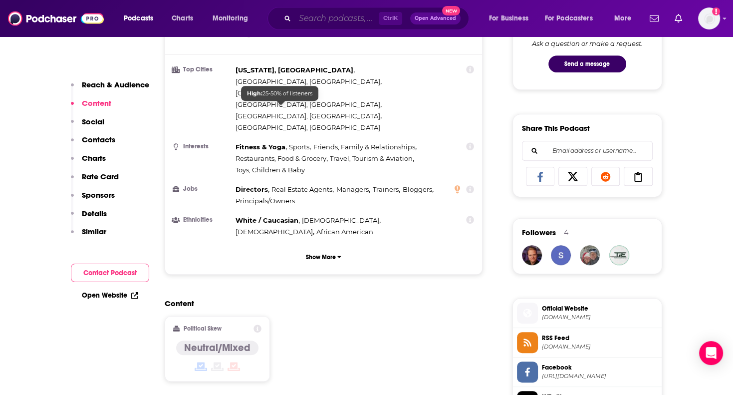
click at [306, 16] on input "Search podcasts, credits, & more..." at bounding box center [337, 18] width 84 height 16
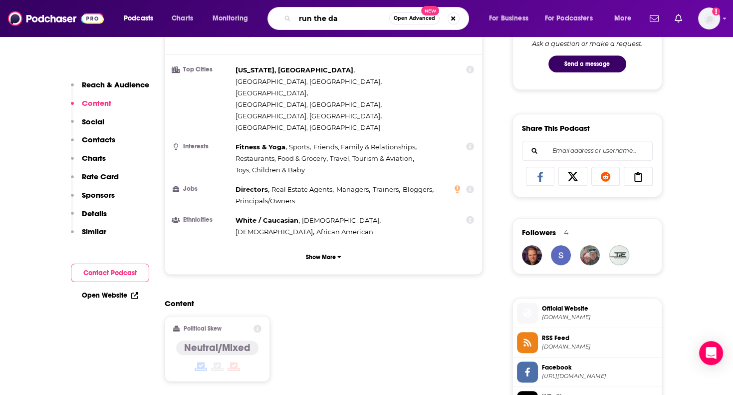
type input "run the day"
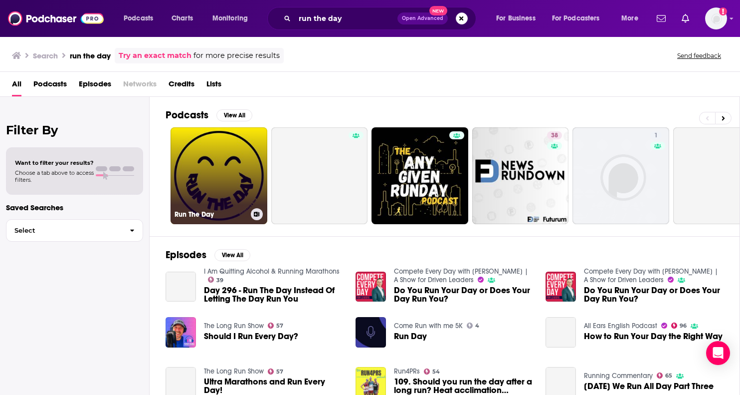
click at [223, 169] on link "Run The Day" at bounding box center [219, 175] width 97 height 97
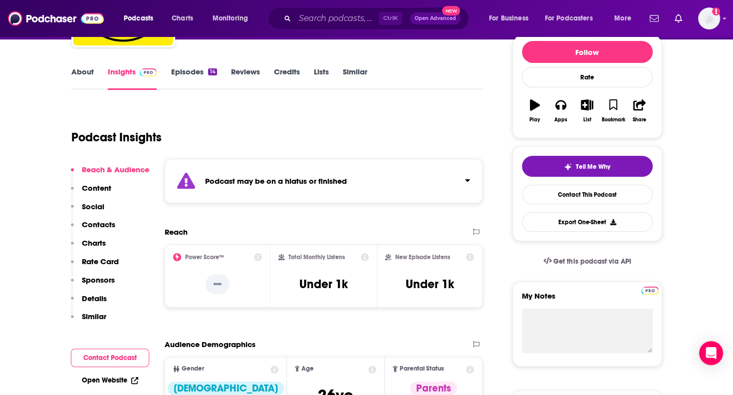
scroll to position [199, 0]
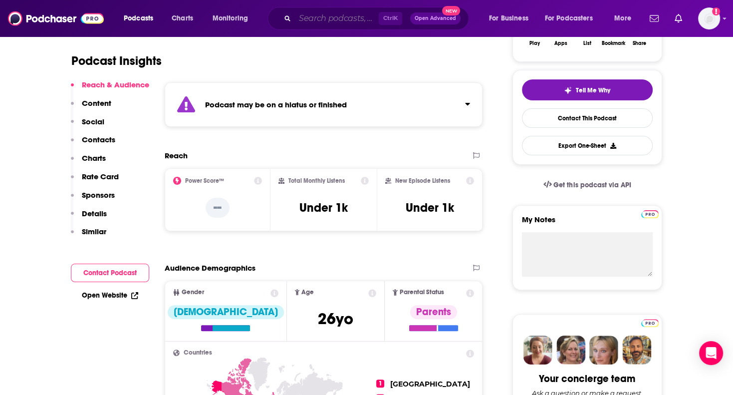
click at [339, 11] on input "Search podcasts, credits, & more..." at bounding box center [337, 18] width 84 height 16
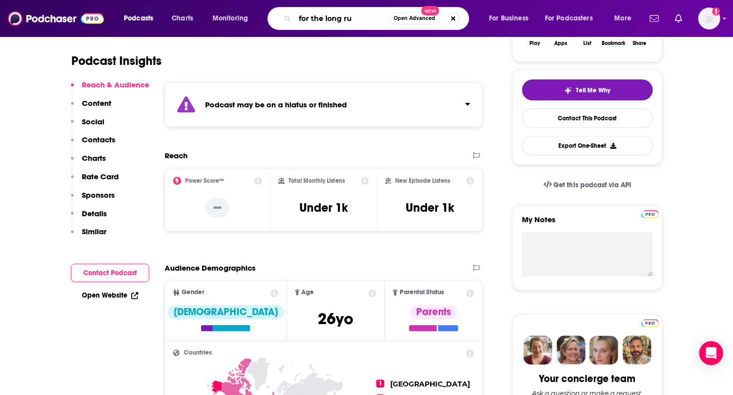
type input "for the long run"
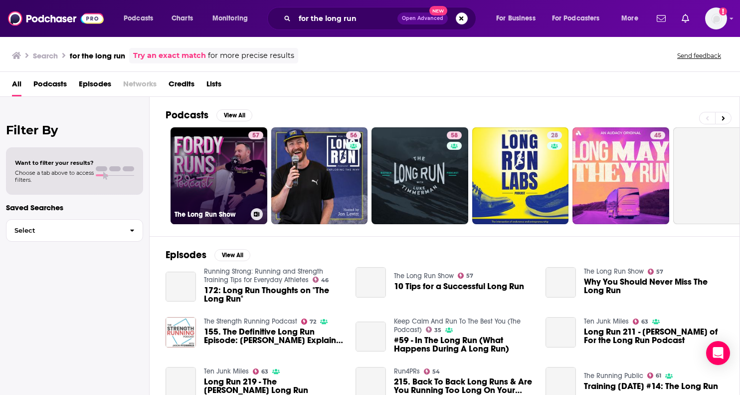
click at [222, 160] on link "57 The Long Run Show" at bounding box center [219, 175] width 97 height 97
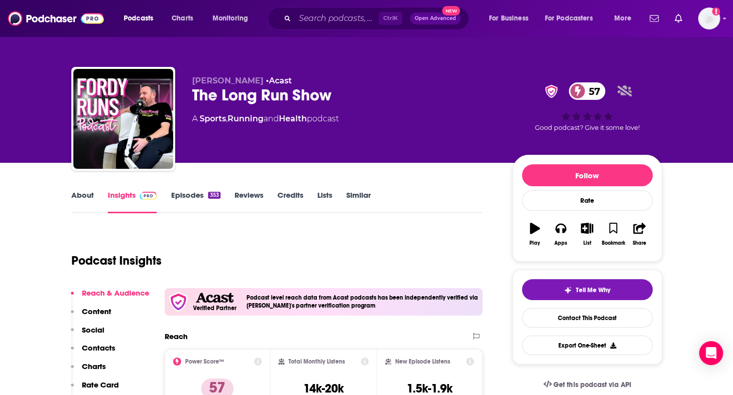
click at [82, 205] on link "About" at bounding box center [82, 201] width 22 height 23
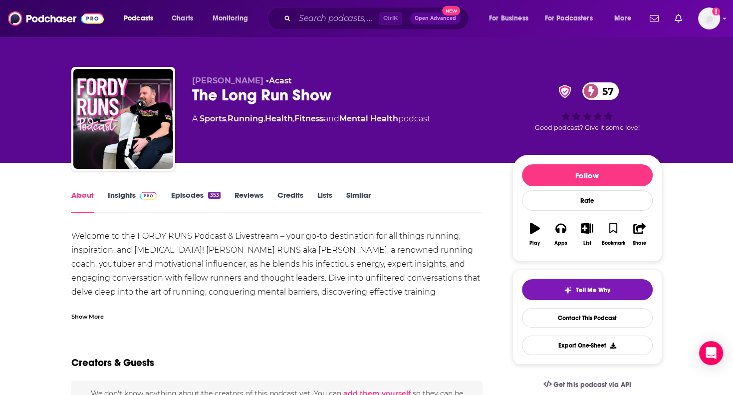
click at [118, 203] on link "Insights" at bounding box center [132, 201] width 49 height 23
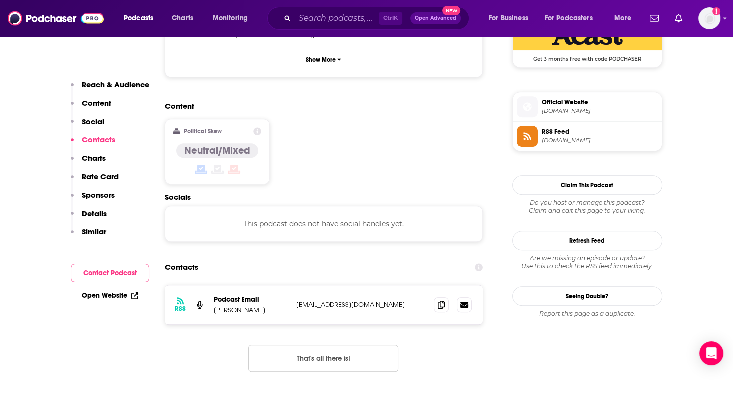
scroll to position [798, 0]
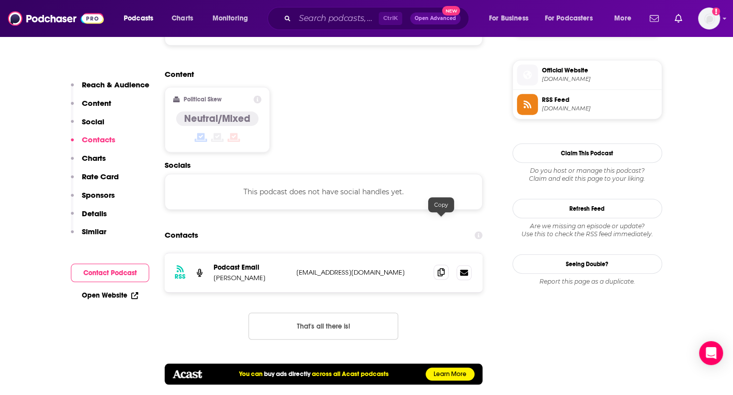
click at [439, 268] on icon at bounding box center [440, 272] width 7 height 8
click at [324, 29] on div "Podcasts Charts Monitoring Ctrl K Open Advanced New For Business For Podcasters…" at bounding box center [366, 18] width 733 height 37
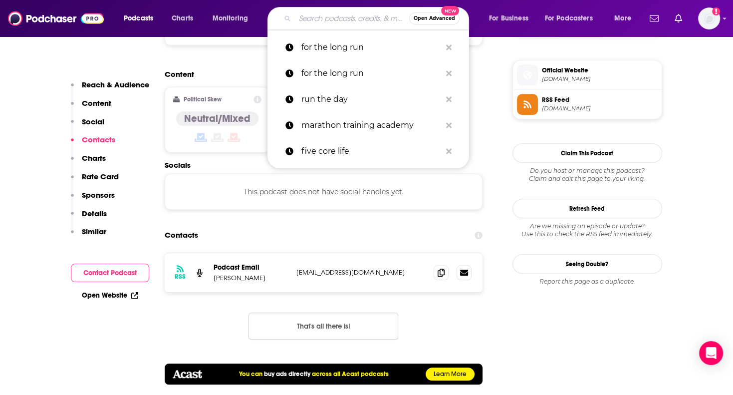
click at [328, 19] on input "Search podcasts, credits, & more..." at bounding box center [352, 18] width 114 height 16
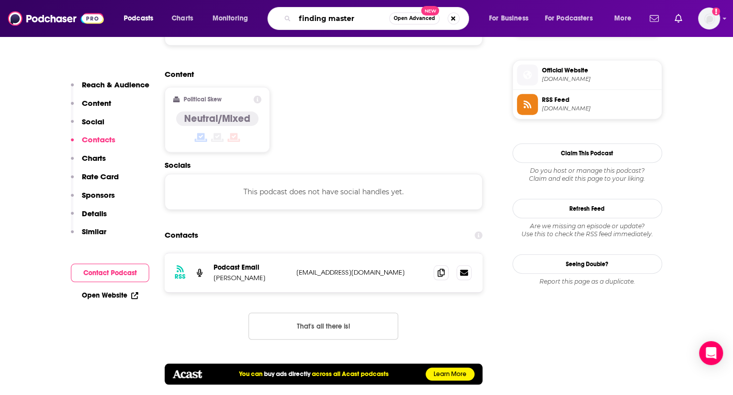
type input "finding mastery"
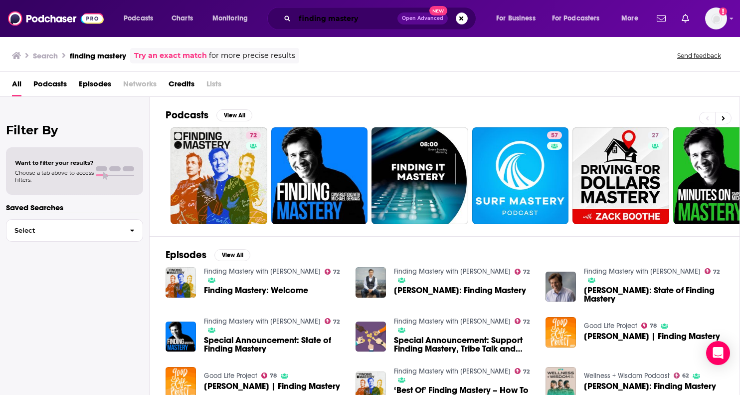
drag, startPoint x: 347, startPoint y: 20, endPoint x: 359, endPoint y: 18, distance: 11.6
click at [357, 19] on input "finding mastery" at bounding box center [346, 18] width 103 height 16
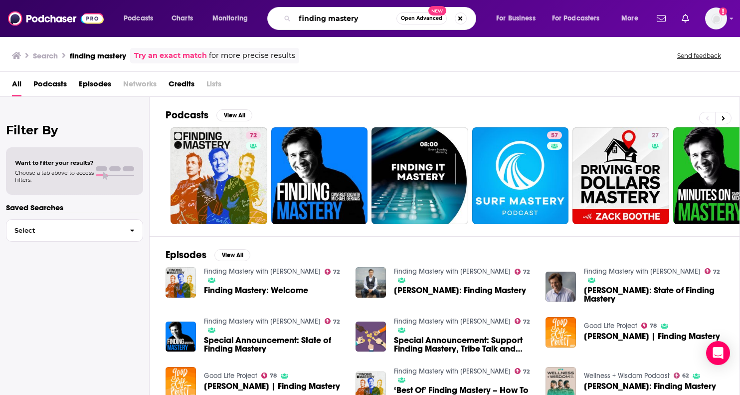
click at [367, 18] on input "finding mastery" at bounding box center [346, 18] width 102 height 16
drag, startPoint x: 376, startPoint y: 18, endPoint x: 227, endPoint y: 11, distance: 149.3
click at [227, 11] on div "Podcasts Charts Monitoring finding mastery Open Advanced New For Business For P…" at bounding box center [382, 18] width 531 height 23
type input "insidetracker"
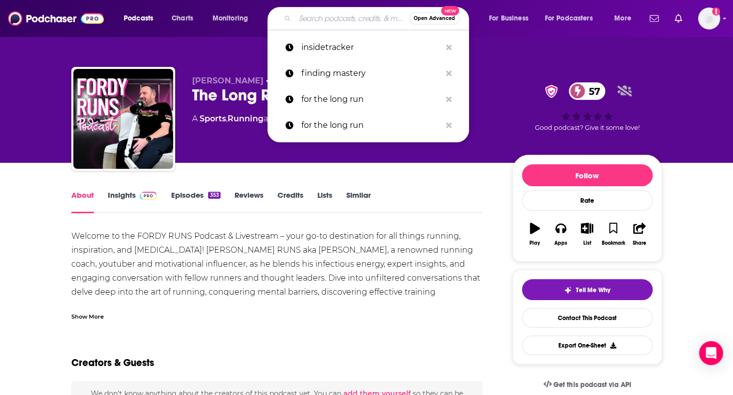
click at [350, 22] on input "Search podcasts, credits, & more..." at bounding box center [352, 18] width 114 height 16
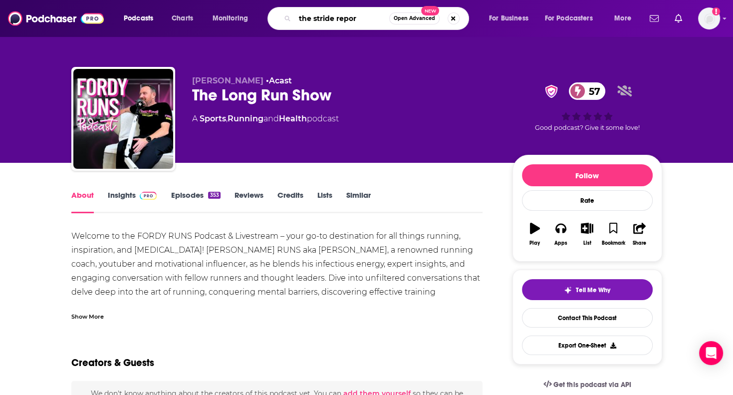
type input "the stride report"
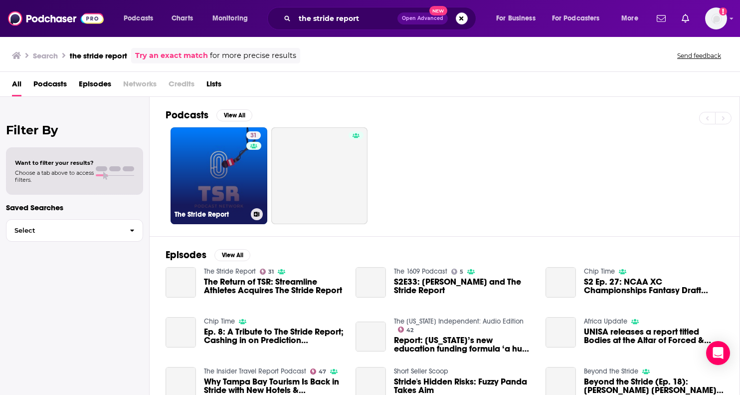
click at [222, 173] on link "31 The Stride Report" at bounding box center [219, 175] width 97 height 97
